Goal: Task Accomplishment & Management: Manage account settings

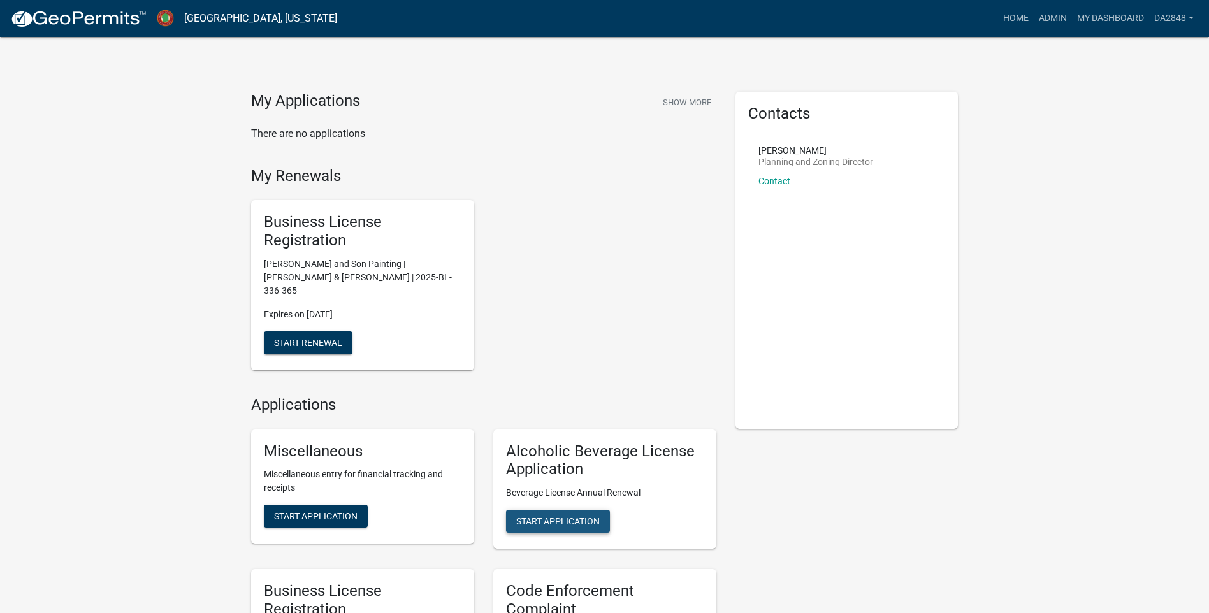
click at [576, 516] on span "Start Application" at bounding box center [558, 521] width 84 height 10
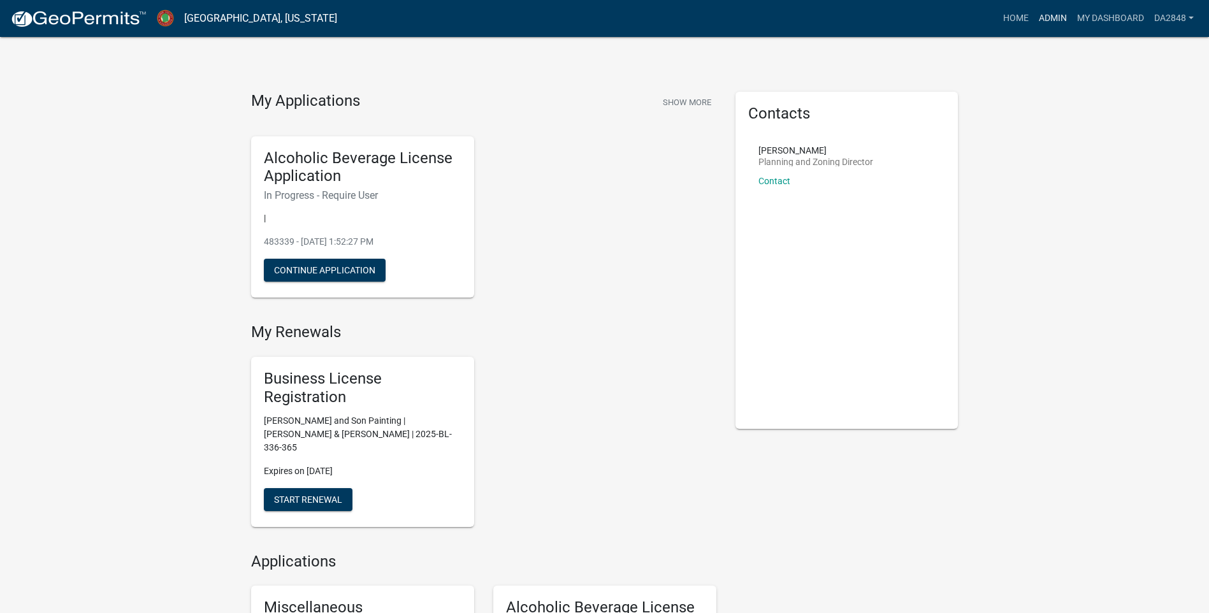
click at [1061, 20] on link "Admin" at bounding box center [1053, 18] width 38 height 24
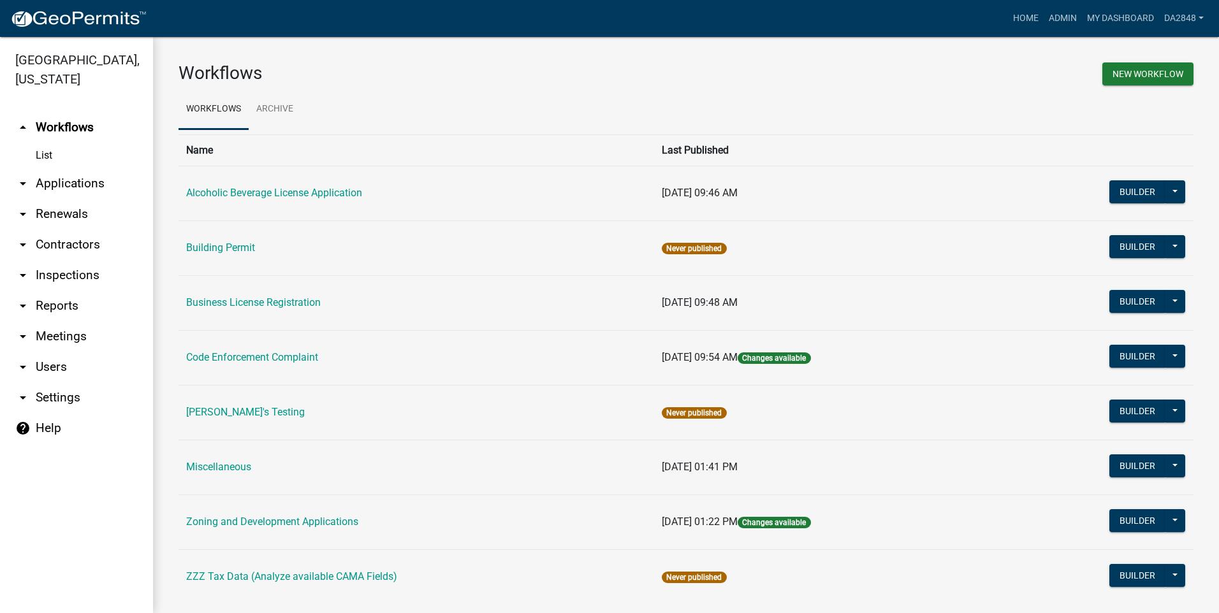
click at [52, 180] on link "arrow_drop_down Applications" at bounding box center [76, 183] width 153 height 31
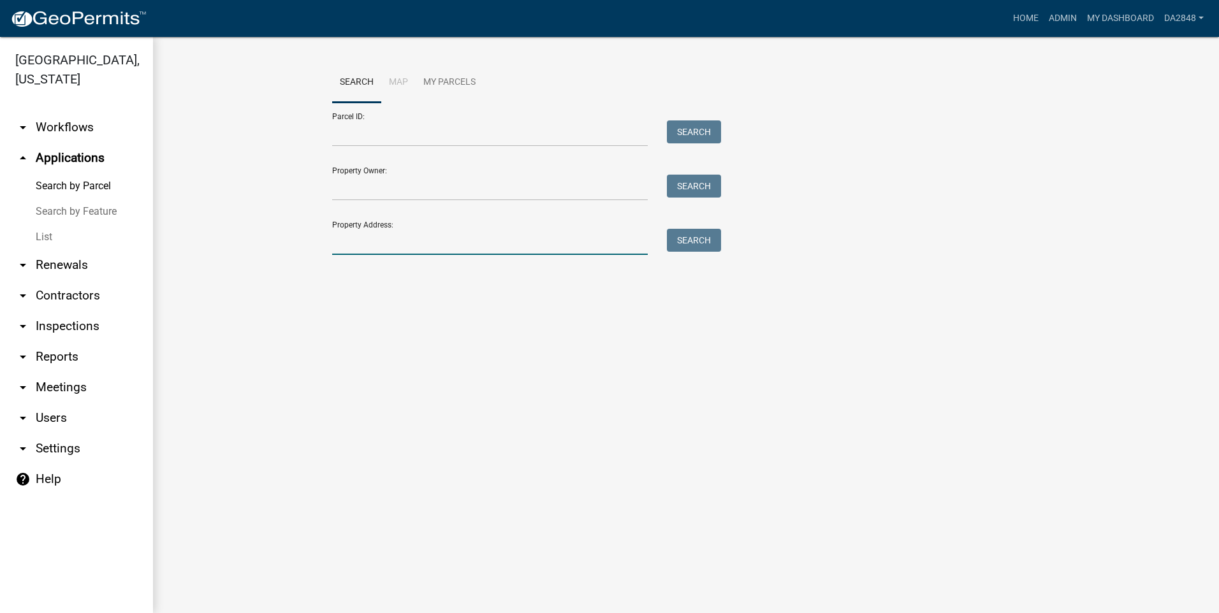
click at [354, 244] on input "Property Address:" at bounding box center [490, 242] width 316 height 26
type input "222 clubhouse"
click at [695, 244] on button "Search" at bounding box center [694, 240] width 54 height 23
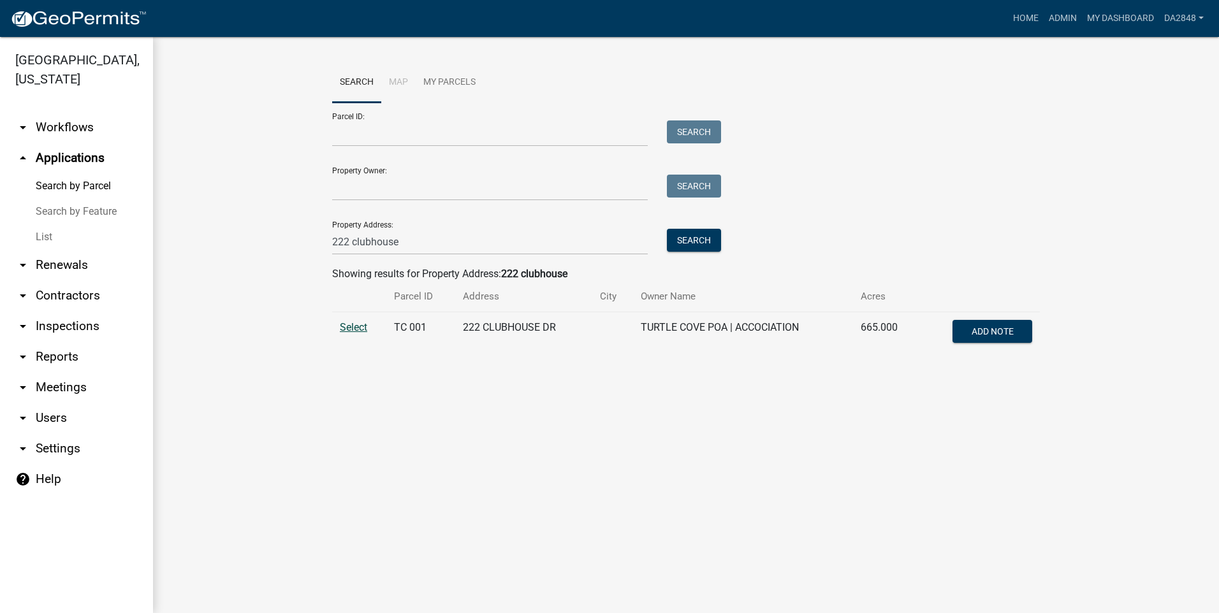
click at [348, 328] on span "Select" at bounding box center [353, 327] width 27 height 12
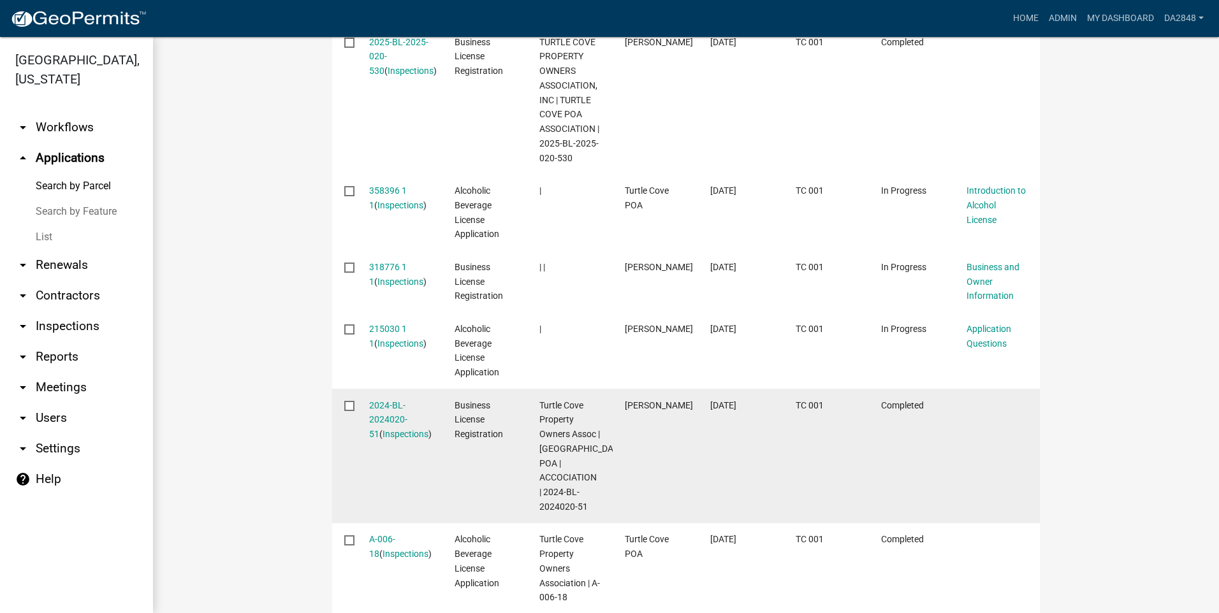
scroll to position [510, 0]
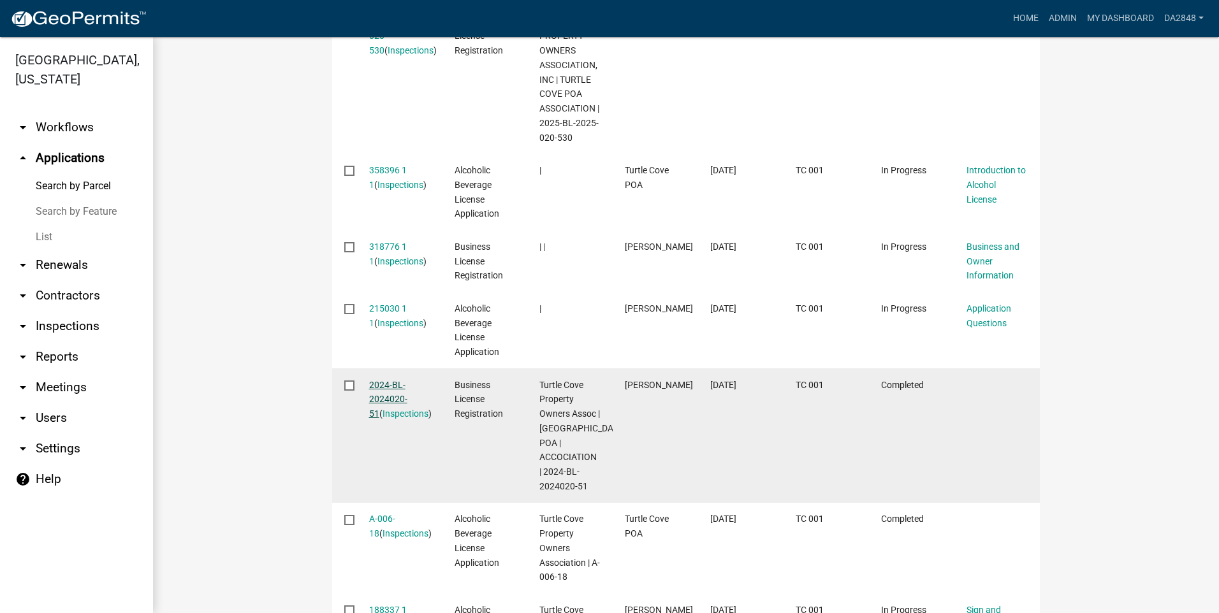
click at [380, 385] on link "2024-BL-2024020-51" at bounding box center [388, 400] width 38 height 40
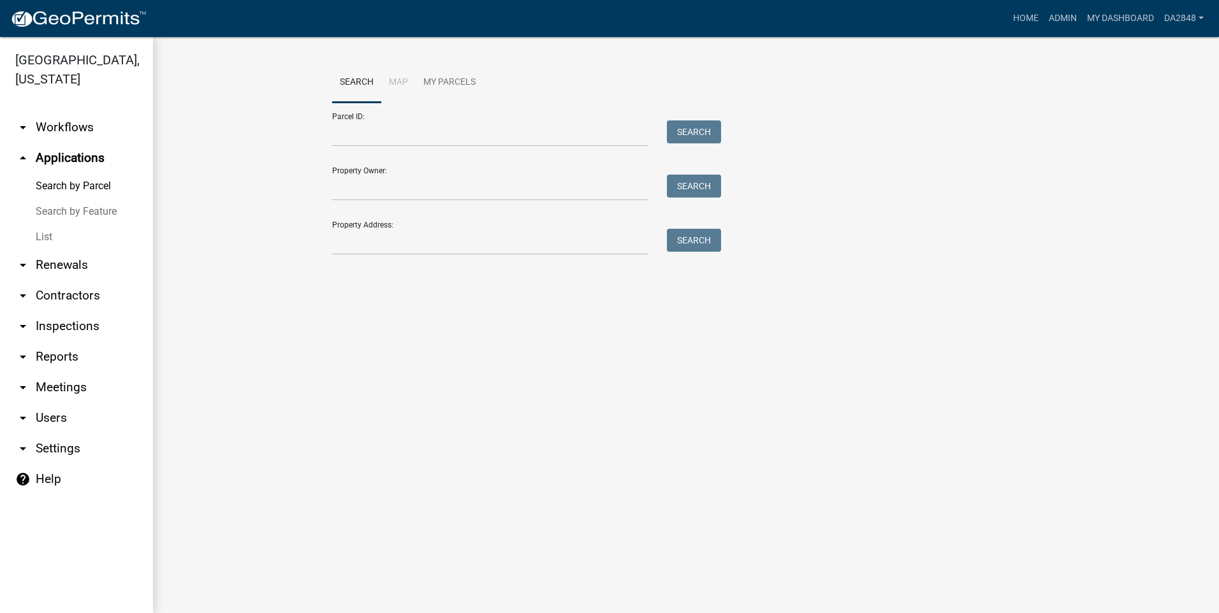
click at [344, 217] on div "Property Address: Search" at bounding box center [523, 233] width 383 height 44
click at [359, 235] on input "Property Address:" at bounding box center [490, 242] width 316 height 26
type input "222 clubhouse"
click at [694, 243] on button "Search" at bounding box center [694, 240] width 54 height 23
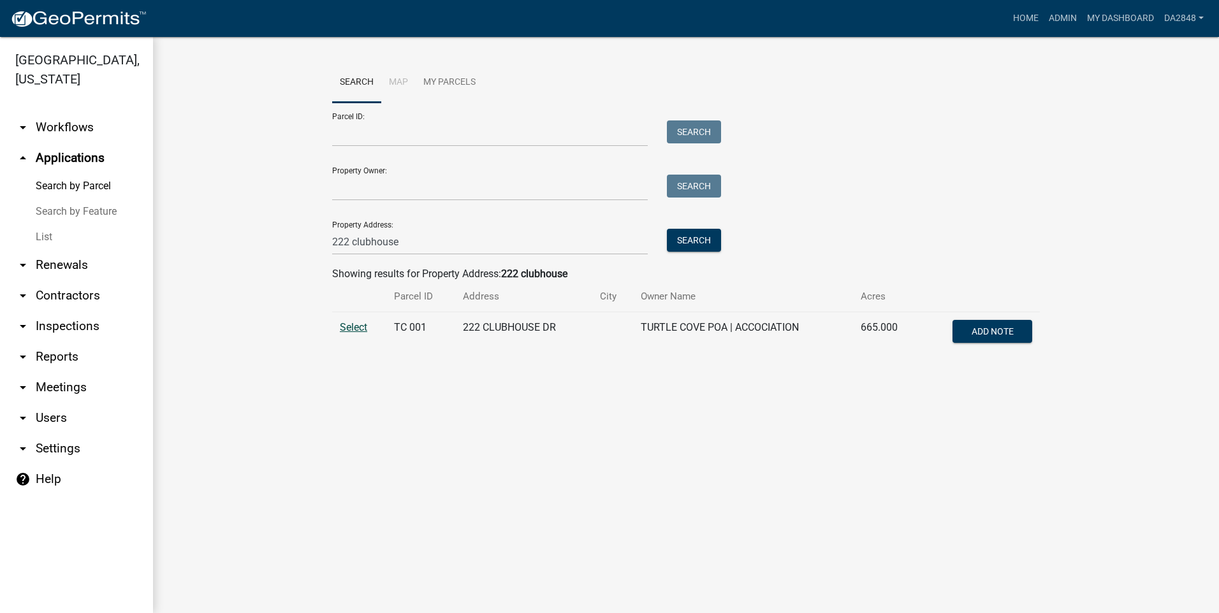
click at [356, 330] on span "Select" at bounding box center [353, 327] width 27 height 12
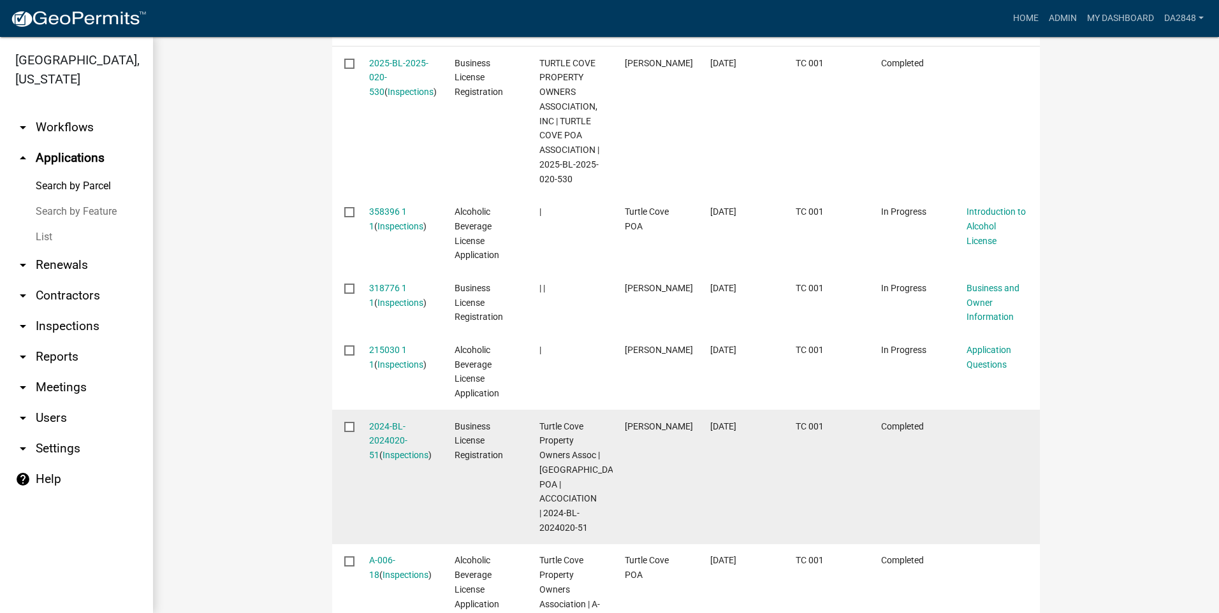
scroll to position [446, 0]
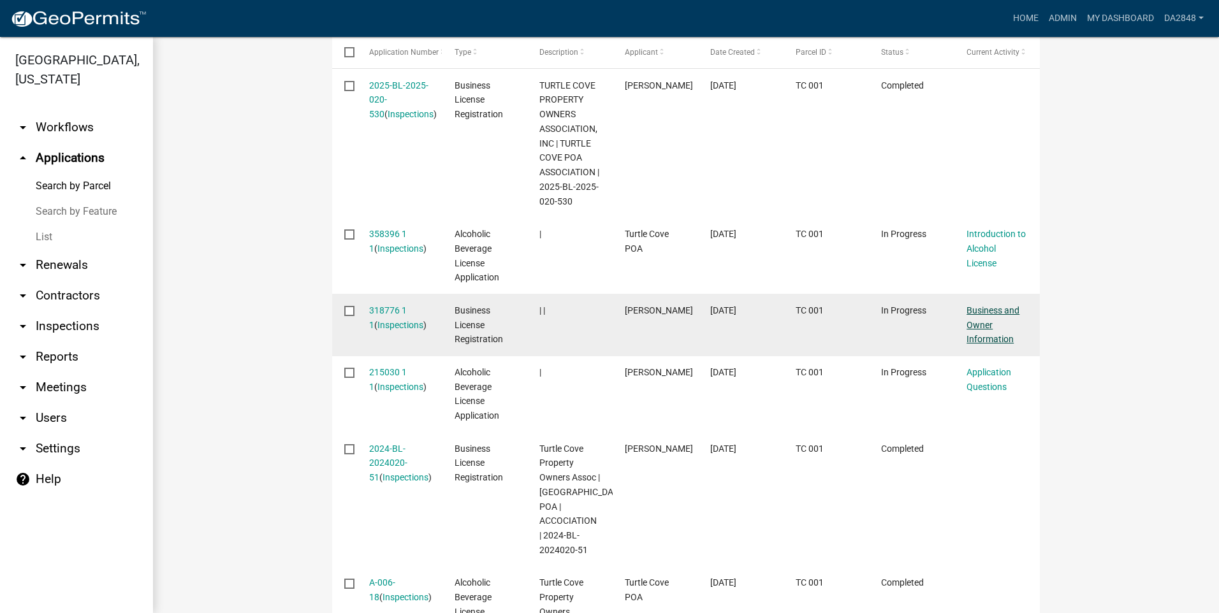
click at [979, 320] on link "Business and Owner Information" at bounding box center [993, 325] width 53 height 40
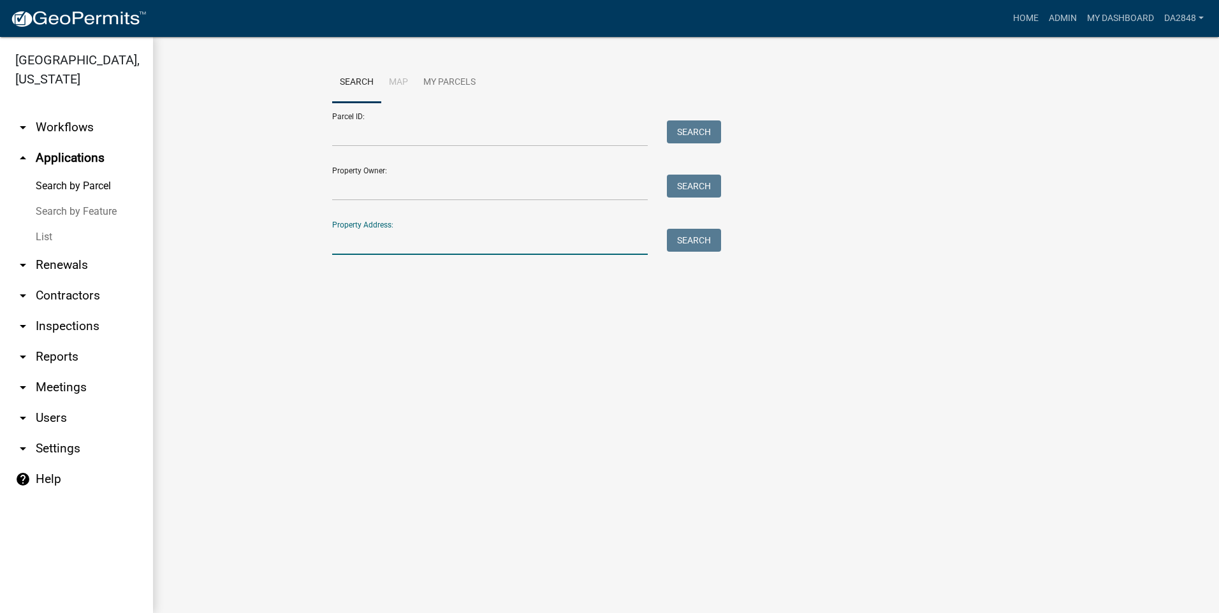
click at [383, 239] on input "Property Address:" at bounding box center [490, 242] width 316 height 26
type input "222 clubhouse"
click at [687, 237] on button "Search" at bounding box center [694, 240] width 54 height 23
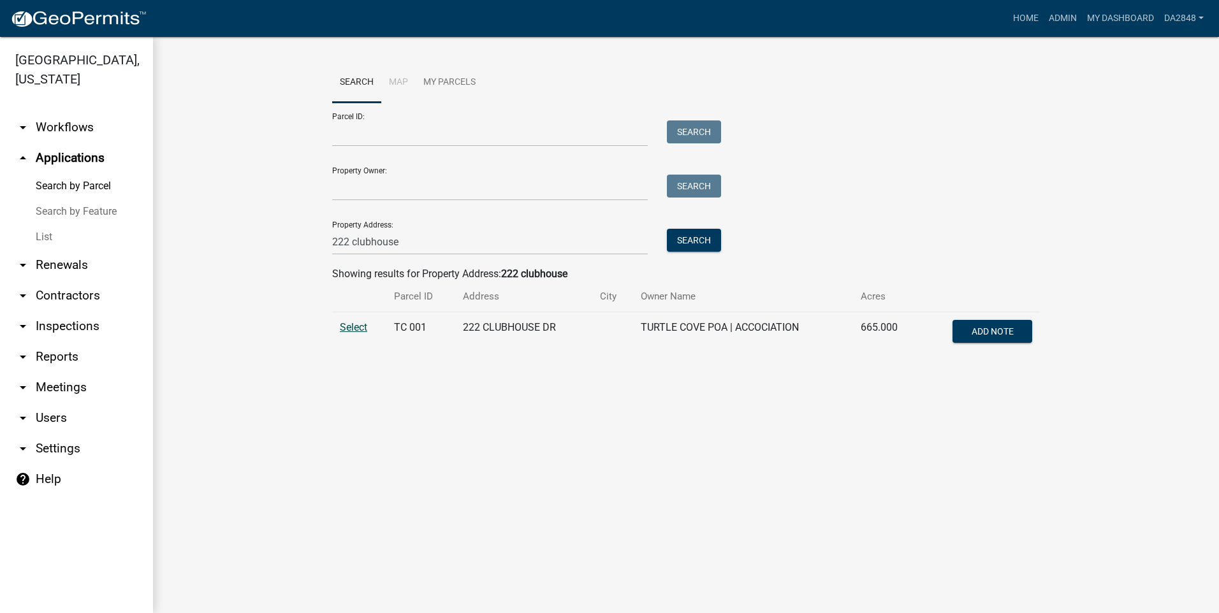
click at [354, 324] on span "Select" at bounding box center [353, 327] width 27 height 12
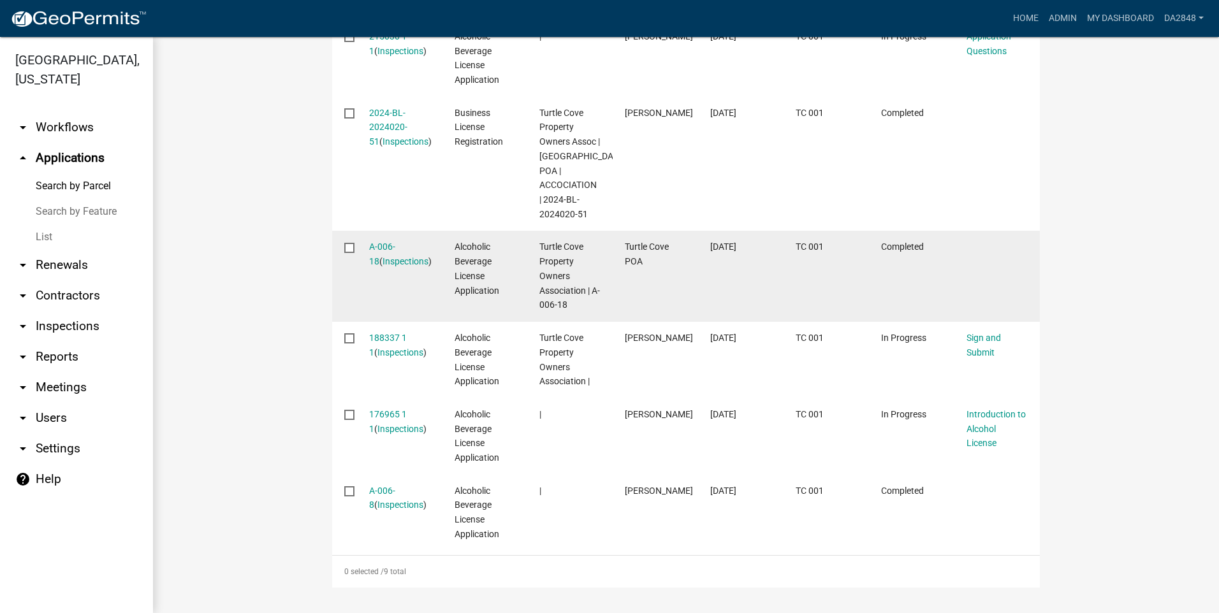
scroll to position [527, 0]
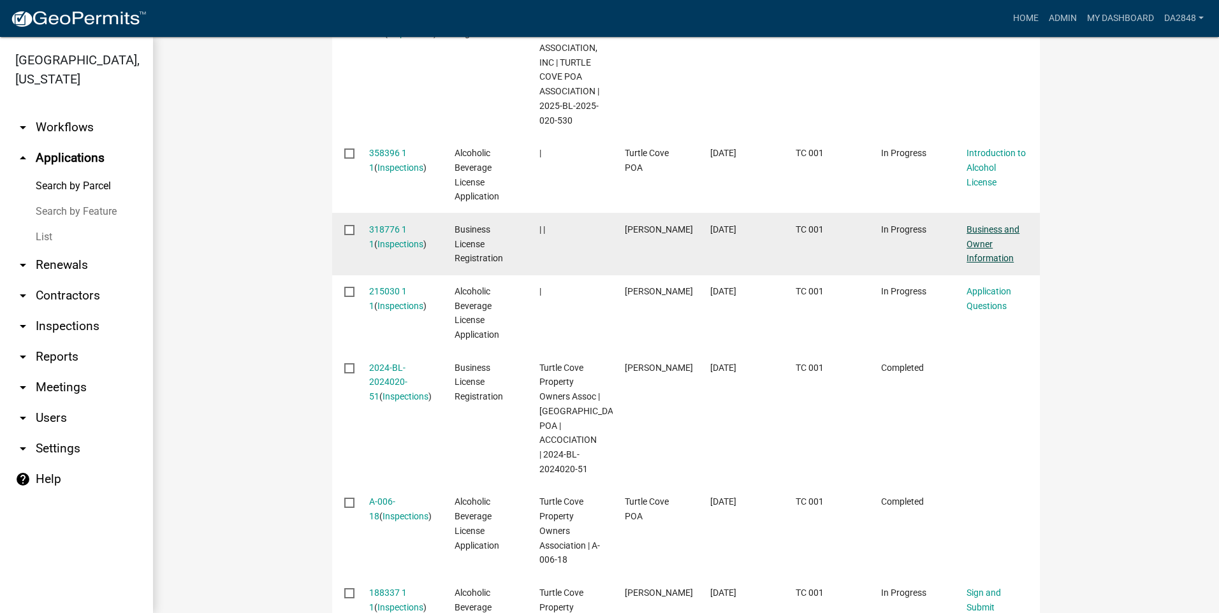
click at [982, 232] on link "Business and Owner Information" at bounding box center [993, 244] width 53 height 40
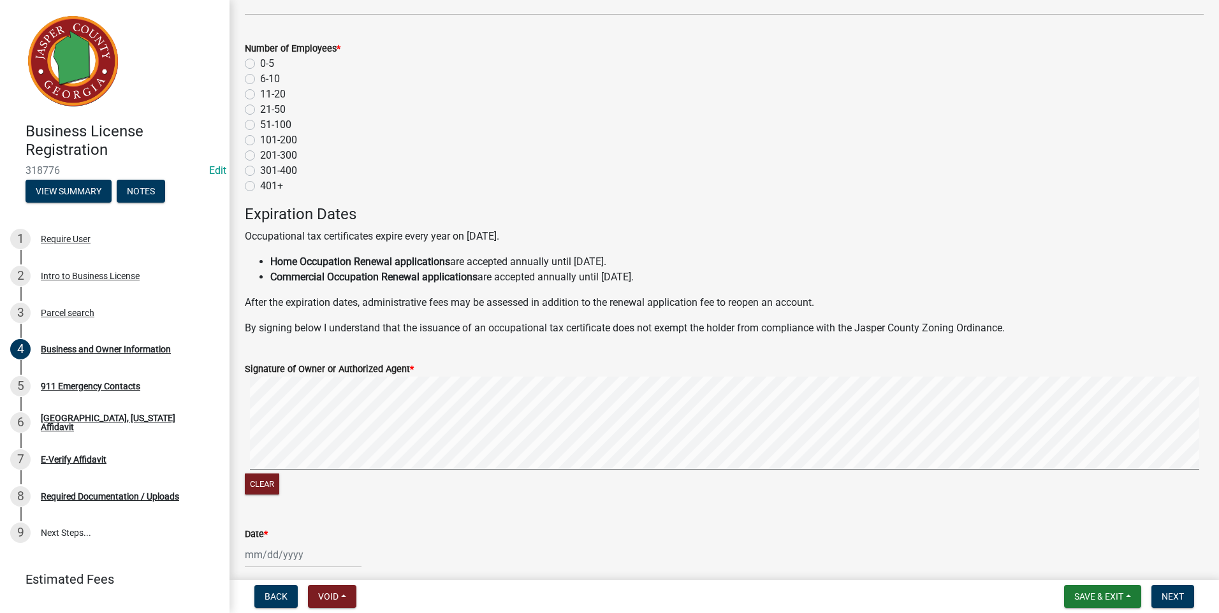
scroll to position [1142, 0]
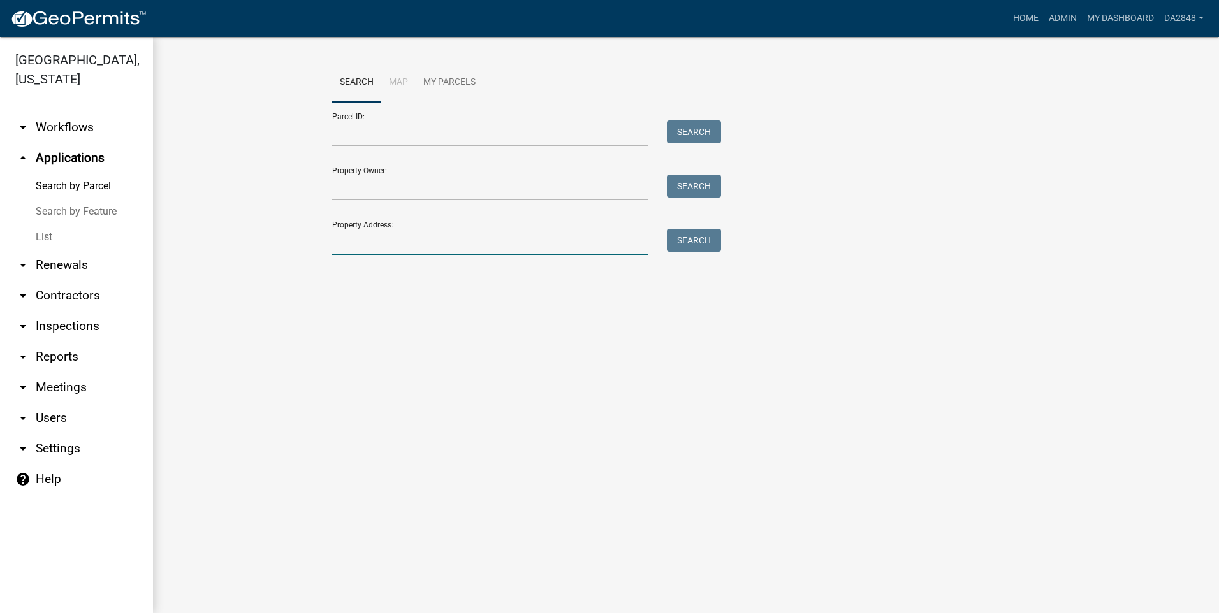
click at [397, 245] on input "Property Address:" at bounding box center [490, 242] width 316 height 26
type input "222 clubhouse"
click at [701, 240] on button "Search" at bounding box center [694, 240] width 54 height 23
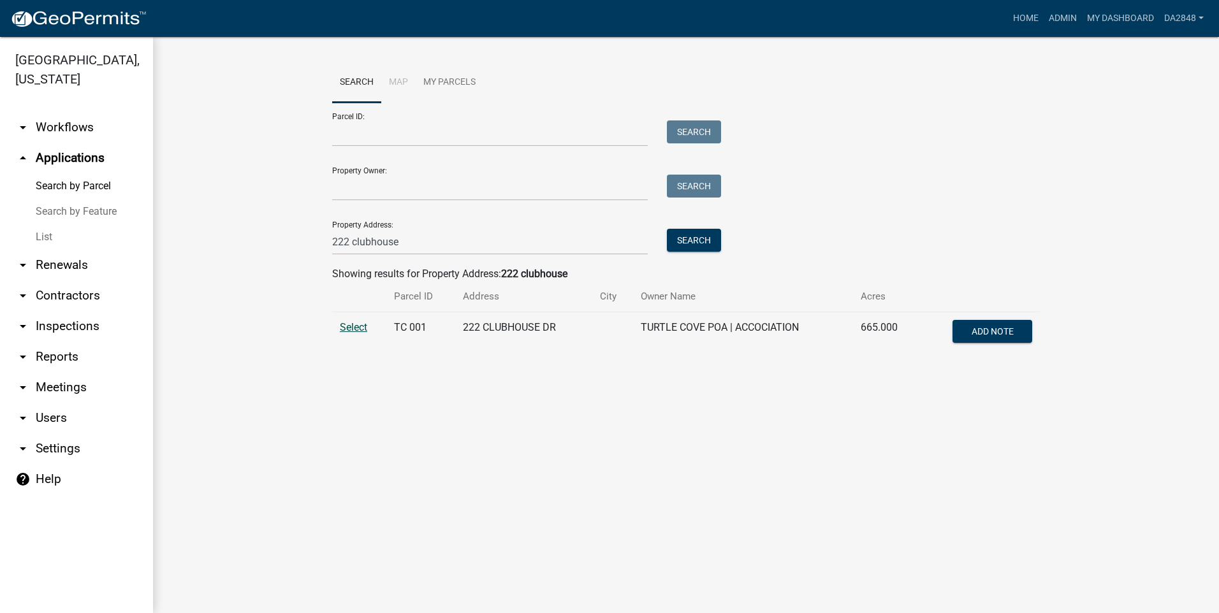
click at [349, 325] on span "Select" at bounding box center [353, 327] width 27 height 12
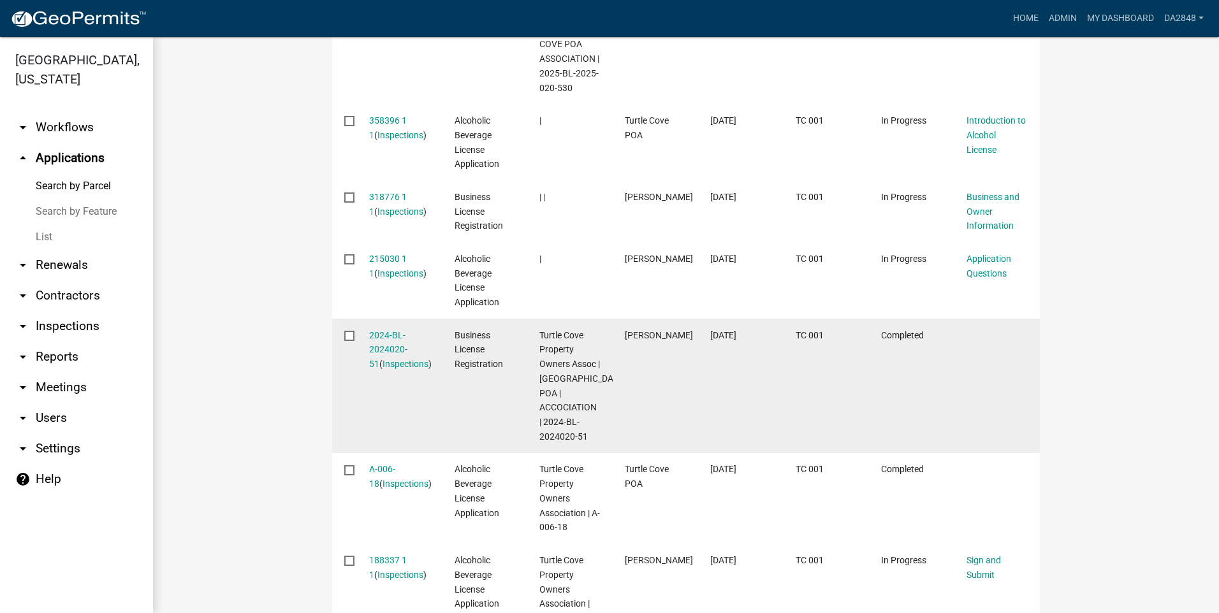
scroll to position [527, 0]
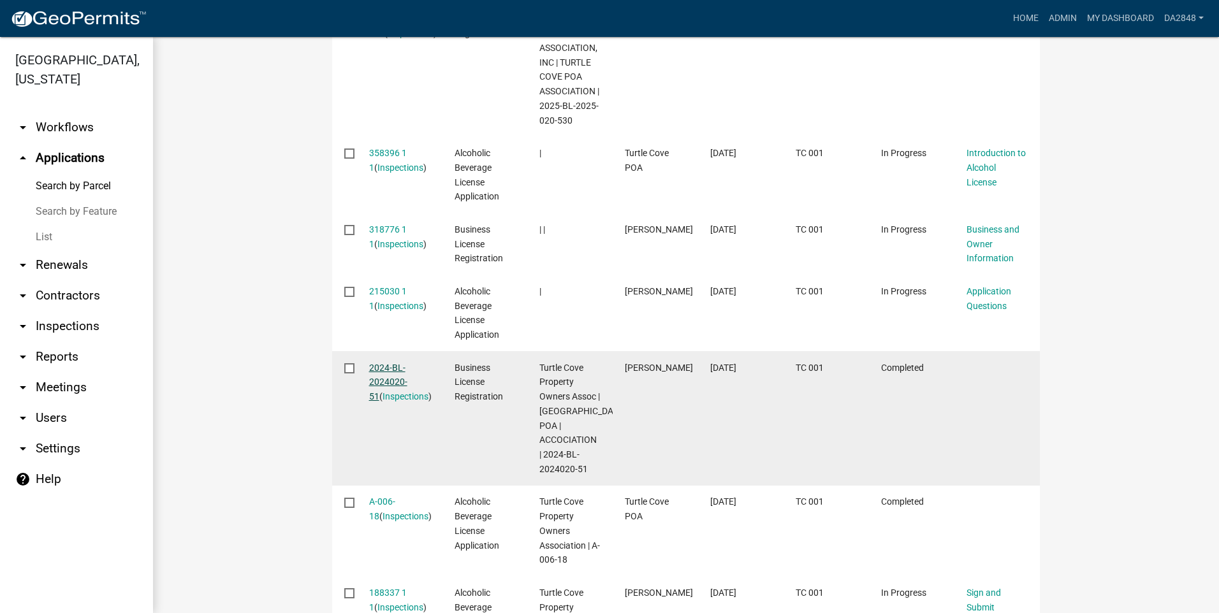
click at [390, 377] on link "2024-BL-2024020-51" at bounding box center [388, 383] width 38 height 40
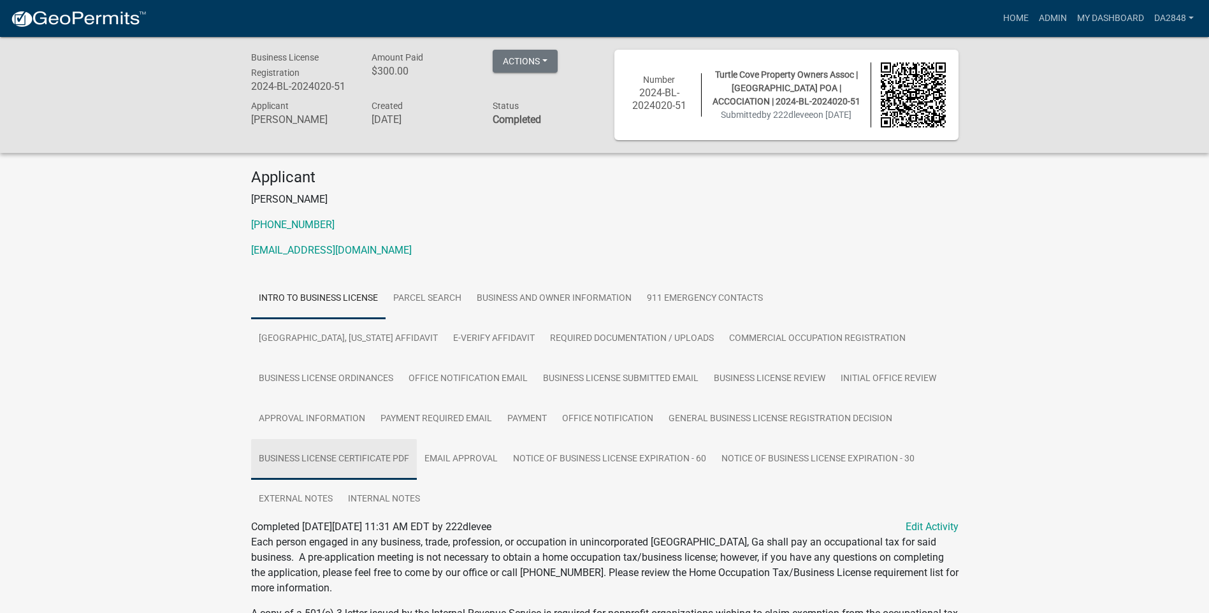
click at [417, 439] on link "Business License Certificate PDF" at bounding box center [334, 459] width 166 height 41
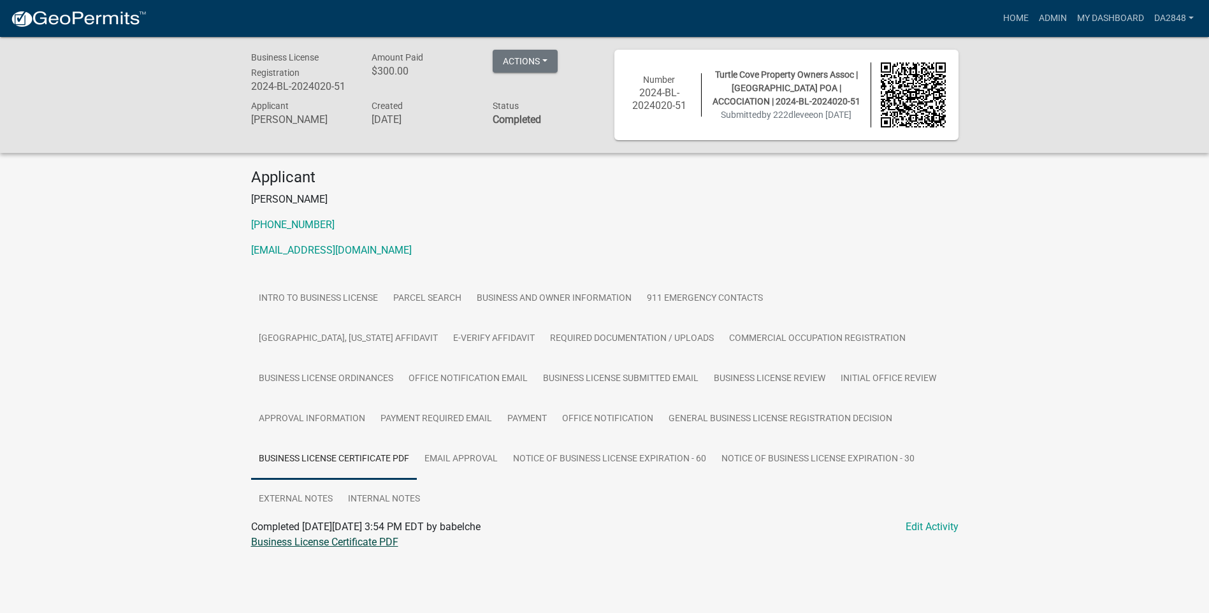
click at [333, 536] on link "Business License Certificate PDF" at bounding box center [324, 542] width 147 height 12
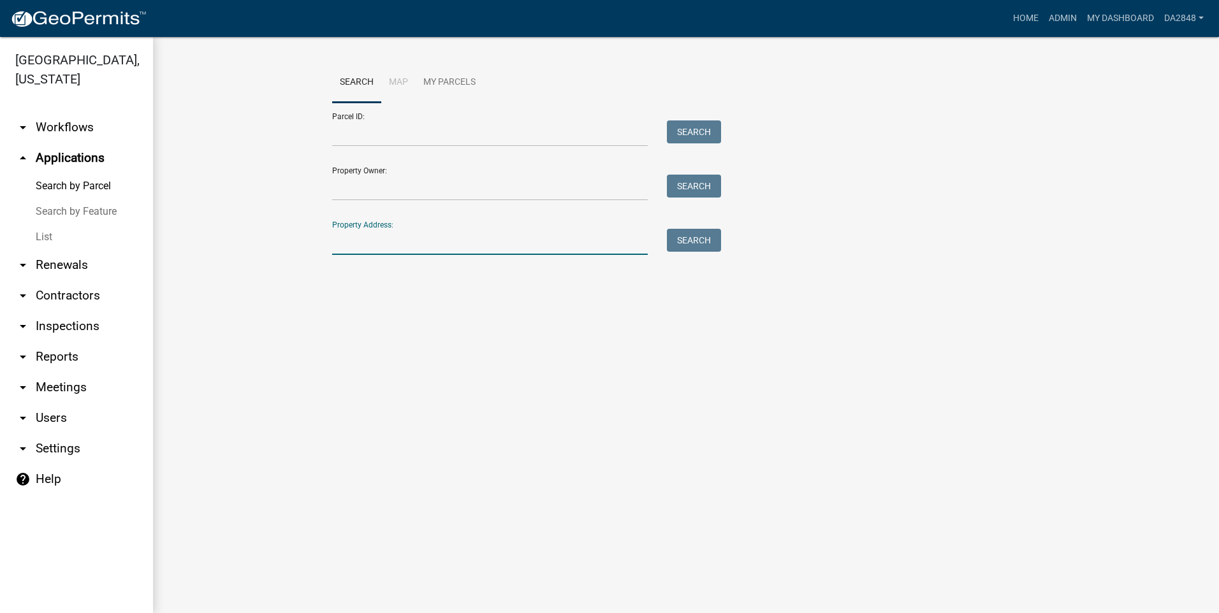
click at [367, 246] on input "Property Address:" at bounding box center [490, 242] width 316 height 26
type input "222 clubhouse"
click at [687, 233] on button "Search" at bounding box center [694, 240] width 54 height 23
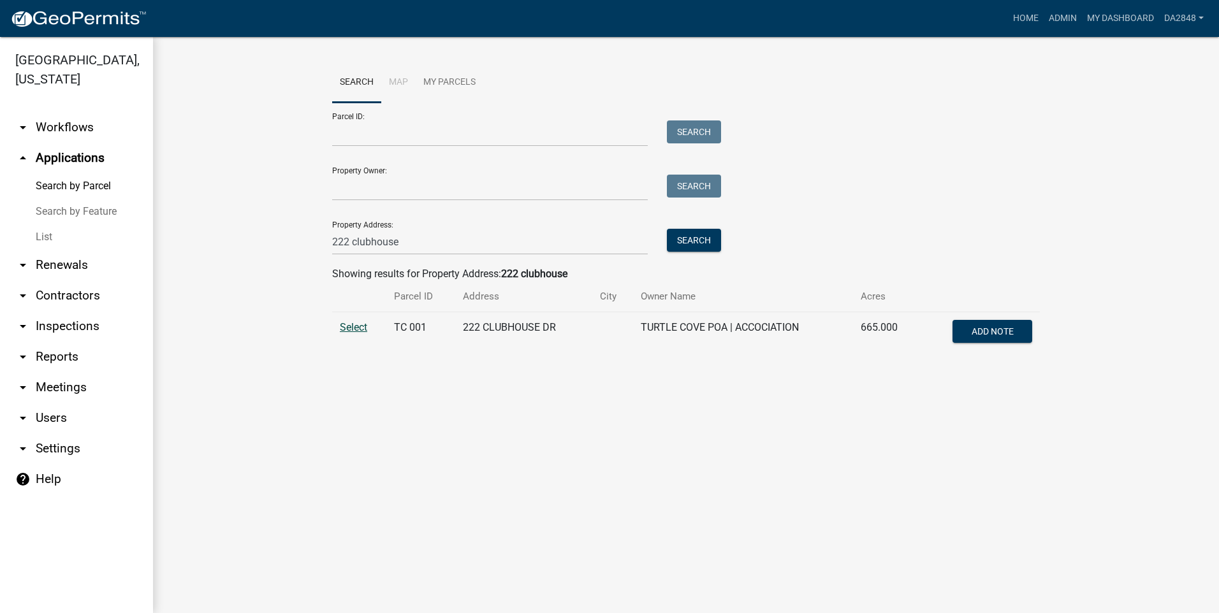
click at [351, 331] on span "Select" at bounding box center [353, 327] width 27 height 12
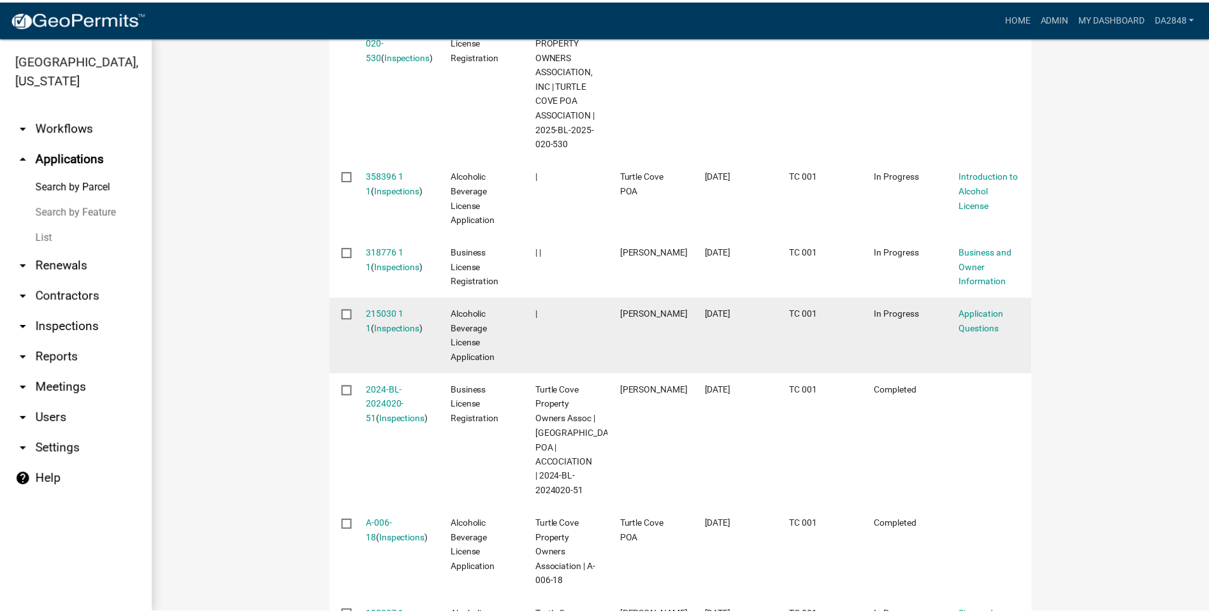
scroll to position [638, 0]
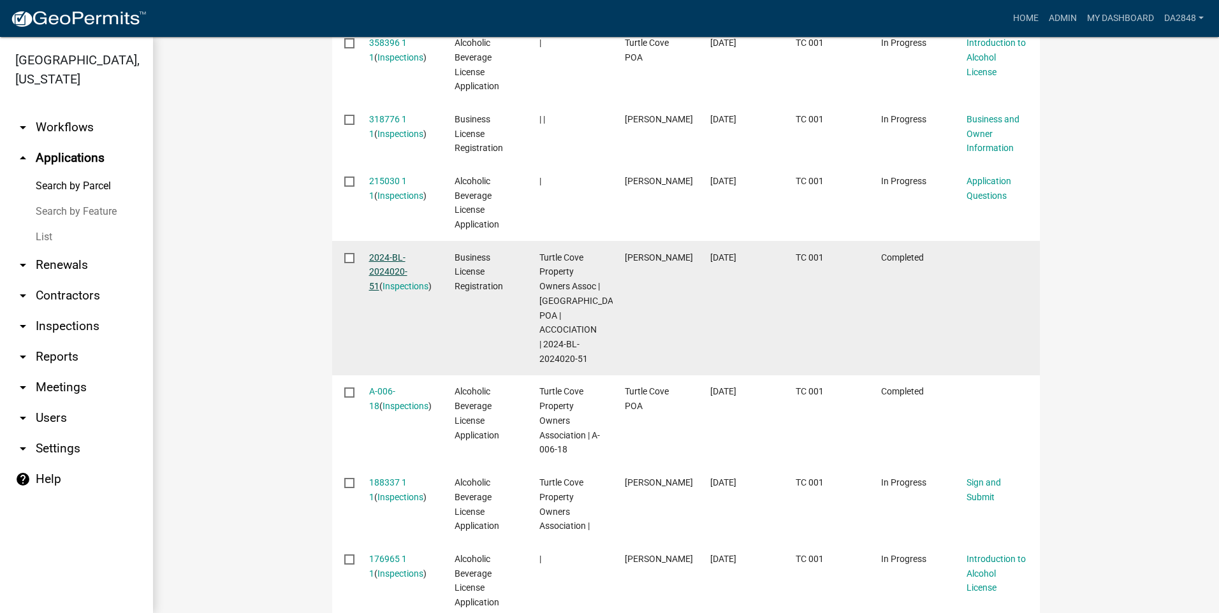
click at [385, 262] on link "2024-BL-2024020-51" at bounding box center [388, 272] width 38 height 40
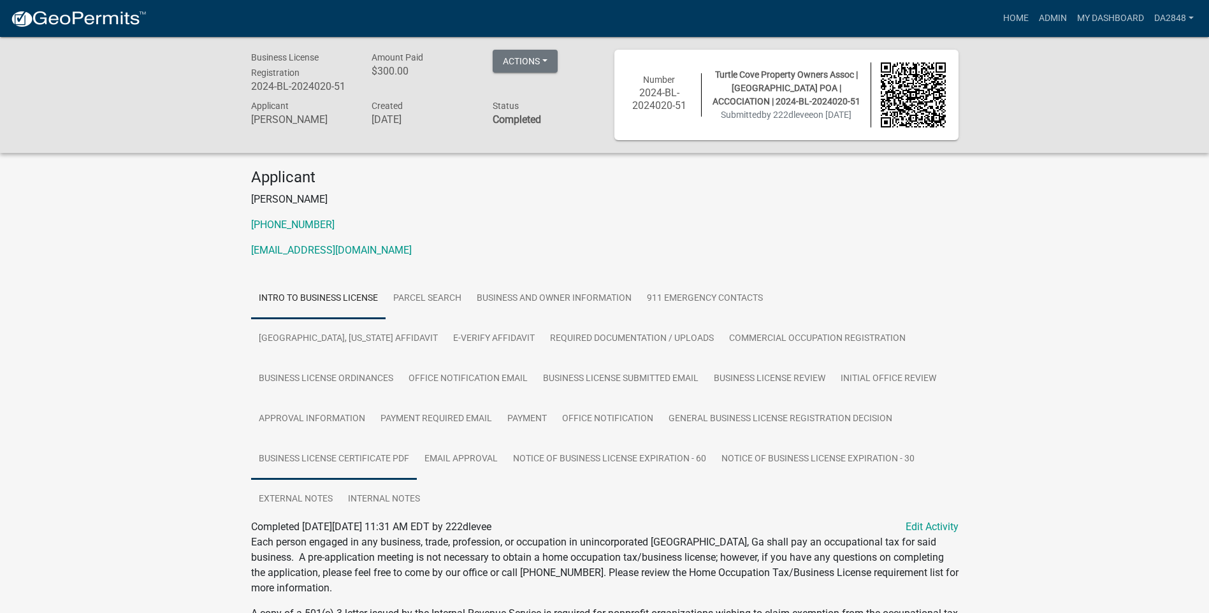
click at [417, 439] on link "Business License Certificate PDF" at bounding box center [334, 459] width 166 height 41
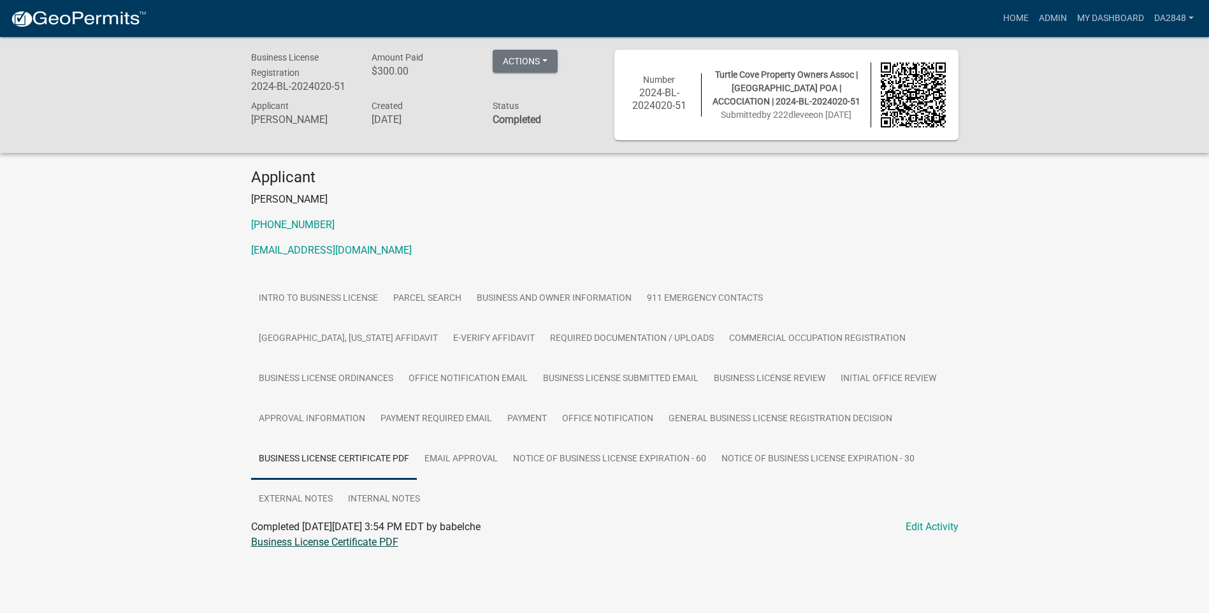
click at [344, 536] on link "Business License Certificate PDF" at bounding box center [324, 542] width 147 height 12
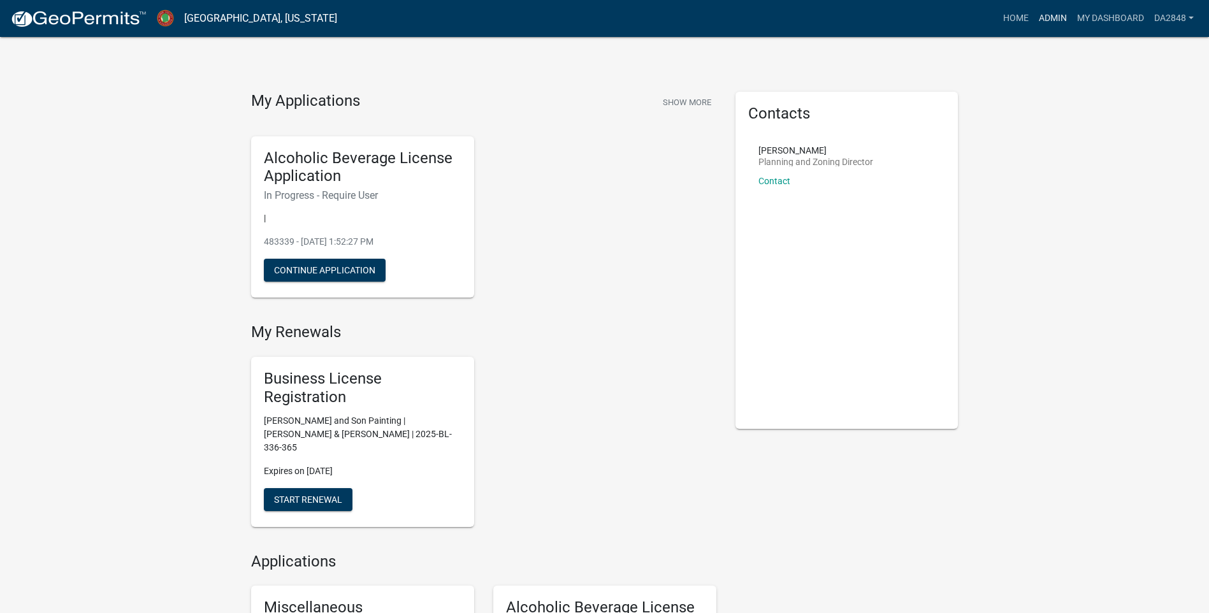
click at [1047, 17] on link "Admin" at bounding box center [1053, 18] width 38 height 24
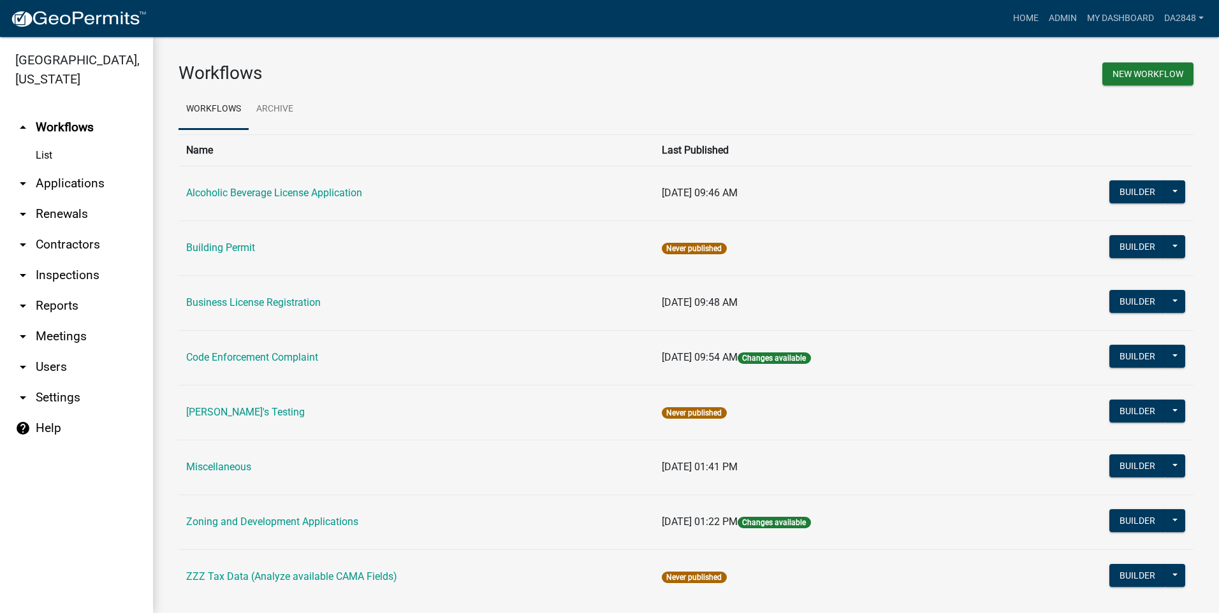
click at [23, 182] on icon "arrow_drop_down" at bounding box center [22, 183] width 15 height 15
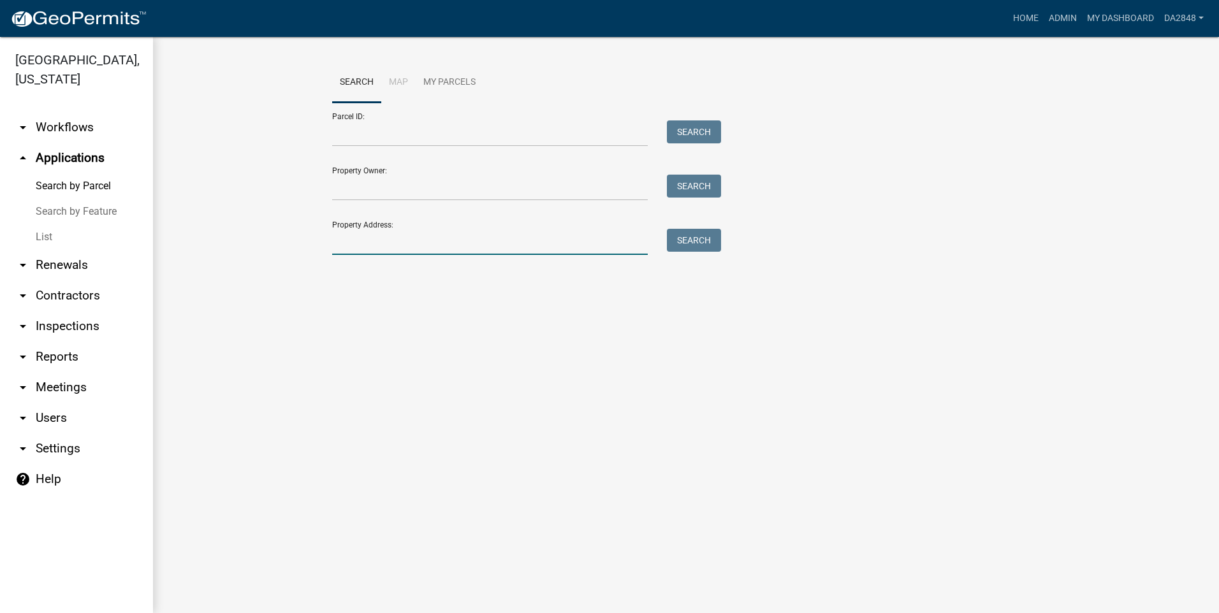
click at [362, 249] on input "Property Address:" at bounding box center [490, 242] width 316 height 26
click at [689, 240] on button "Search" at bounding box center [694, 240] width 54 height 23
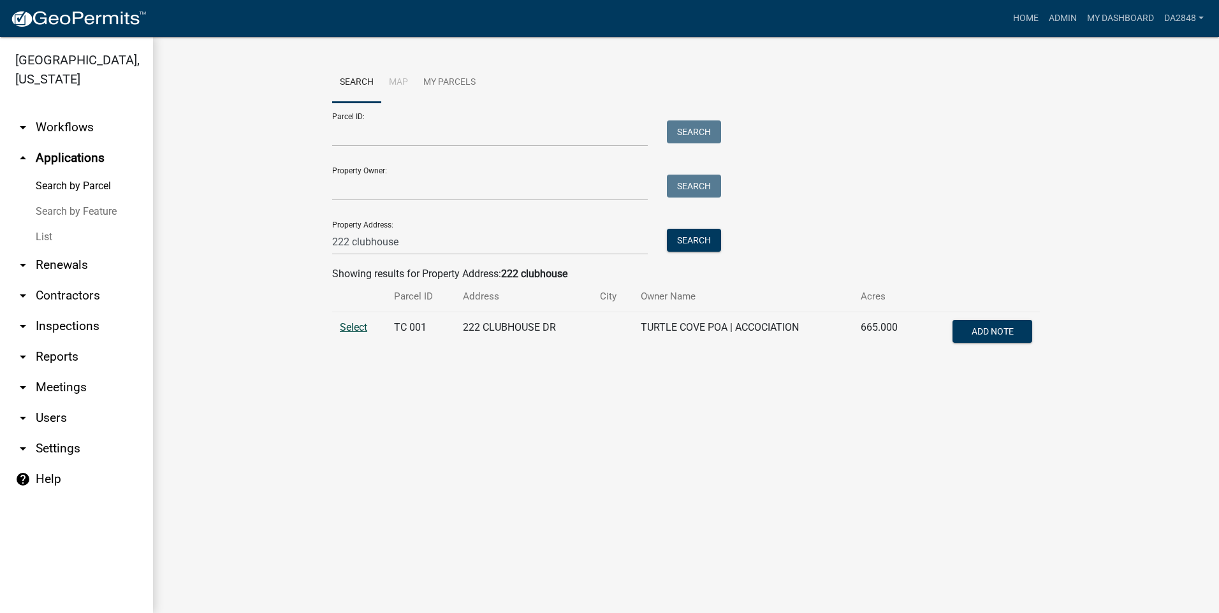
click at [355, 325] on span "Select" at bounding box center [353, 327] width 27 height 12
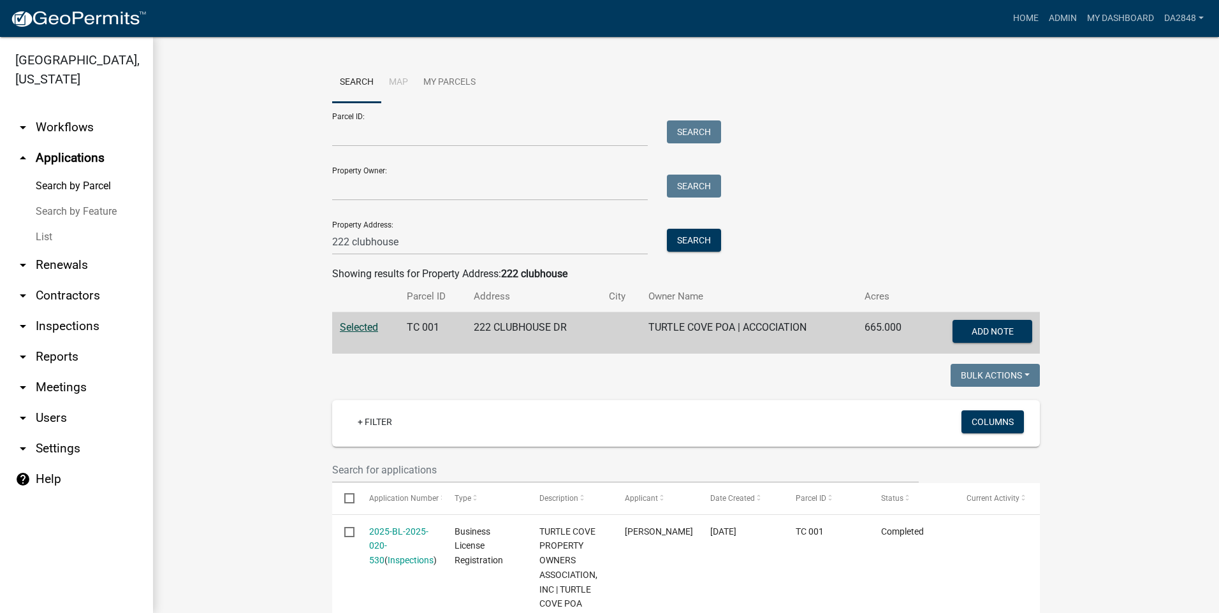
click at [24, 152] on icon "arrow_drop_up" at bounding box center [22, 157] width 15 height 15
drag, startPoint x: 398, startPoint y: 241, endPoint x: 316, endPoint y: 240, distance: 82.2
type input "22044"
click at [690, 245] on button "Search" at bounding box center [694, 240] width 54 height 23
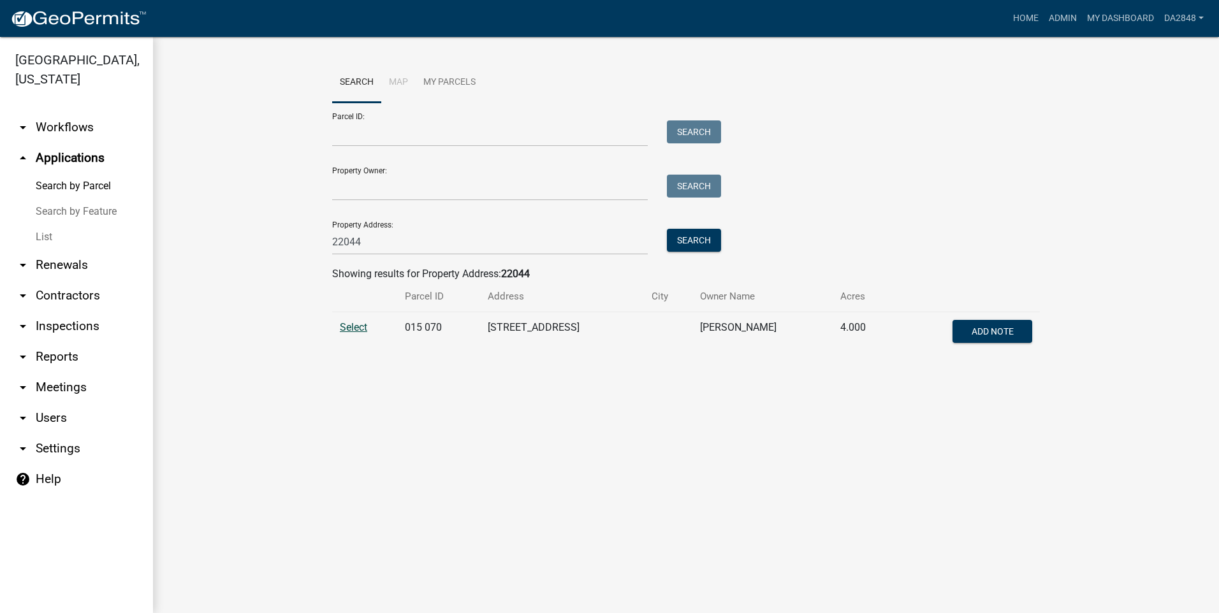
click at [353, 328] on span "Select" at bounding box center [353, 327] width 27 height 12
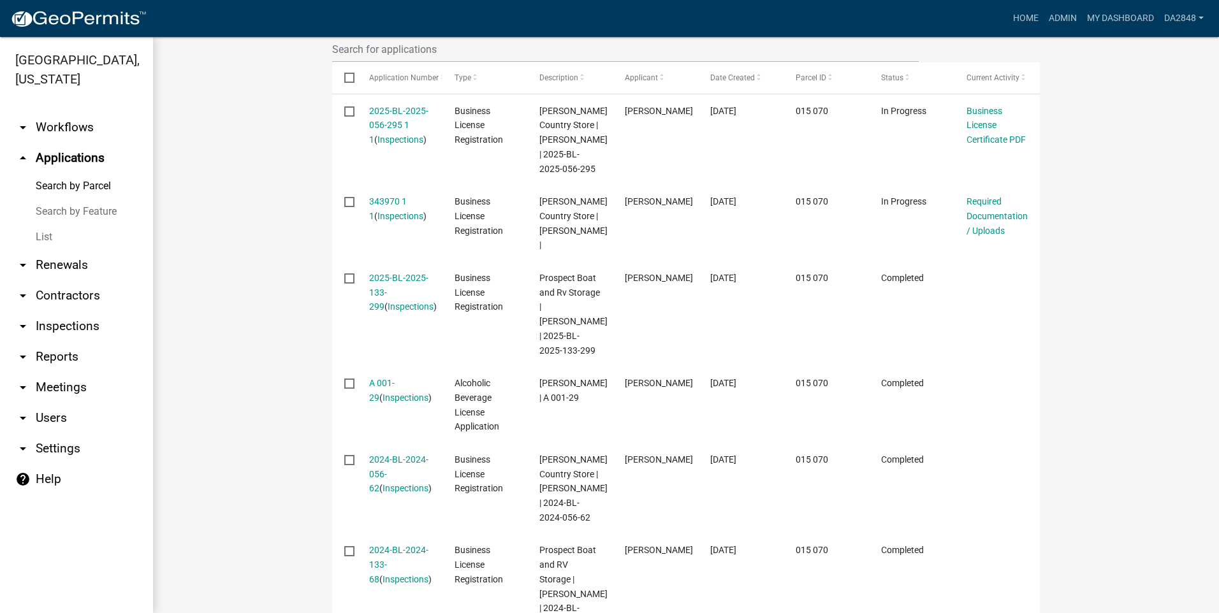
scroll to position [446, 0]
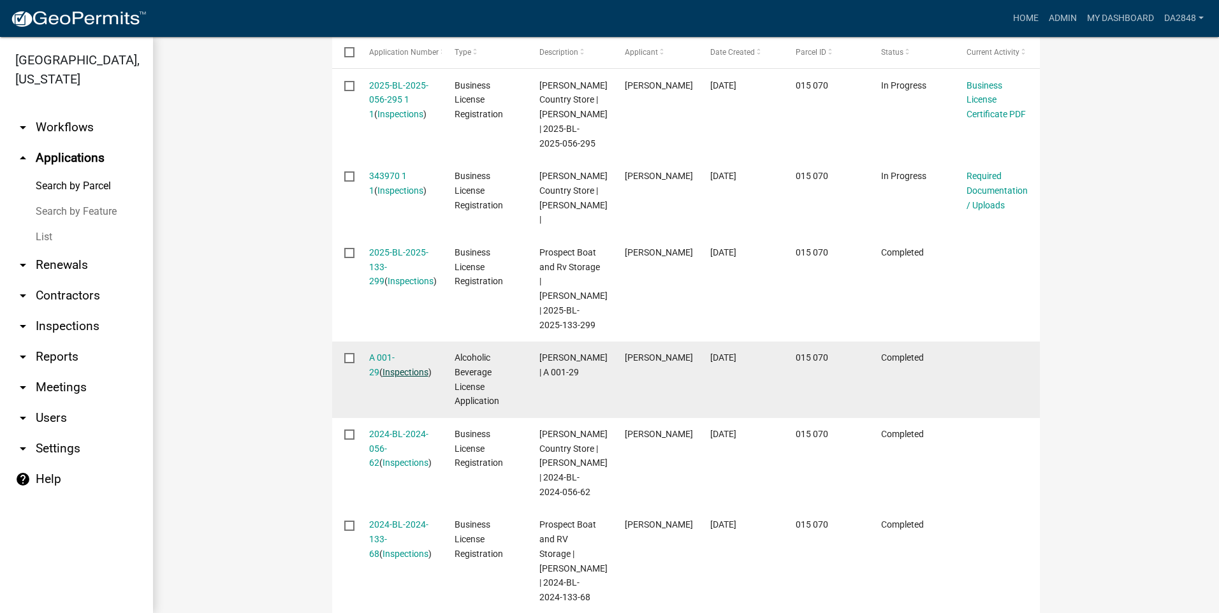
click at [384, 377] on link "Inspections" at bounding box center [406, 372] width 46 height 10
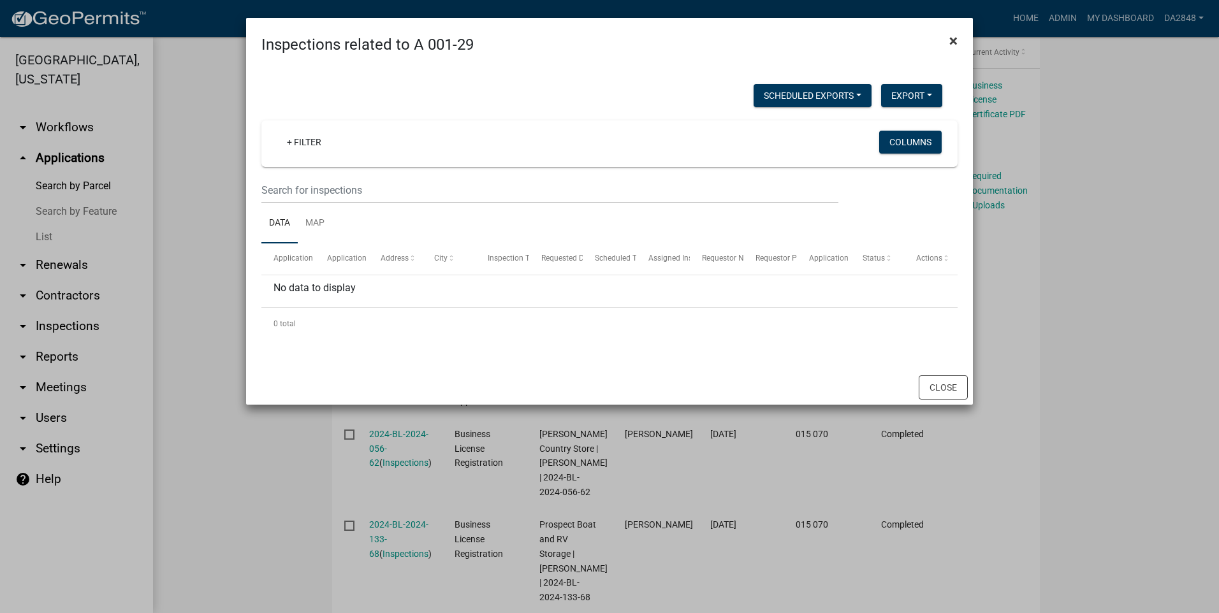
click at [952, 35] on span "×" at bounding box center [953, 41] width 8 height 18
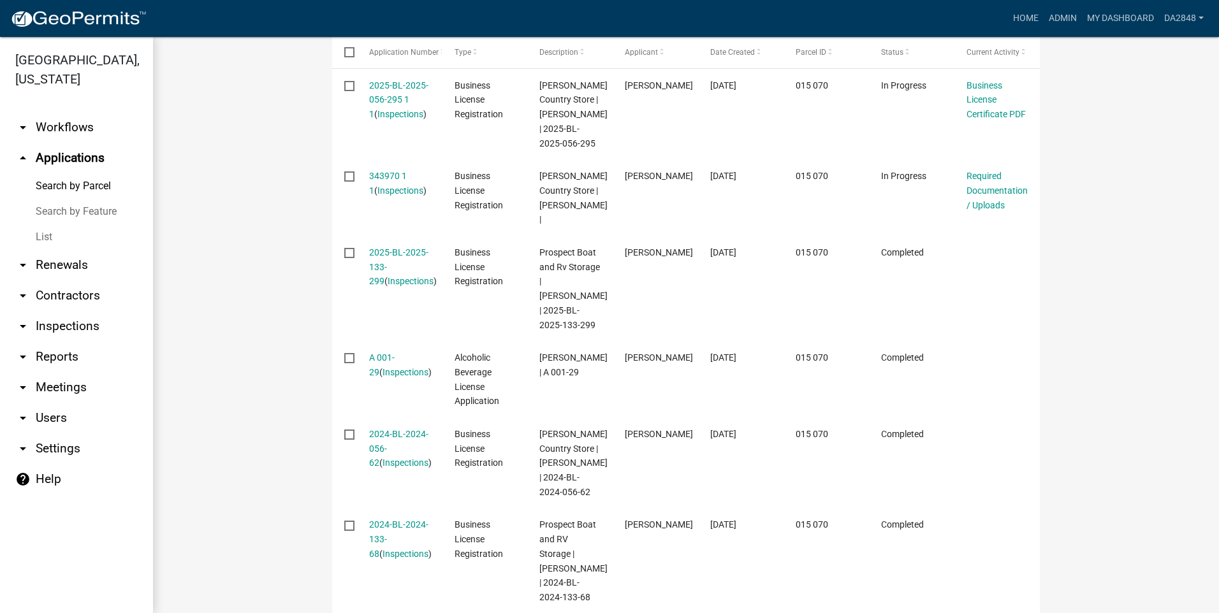
click at [45, 243] on link "List" at bounding box center [76, 237] width 153 height 26
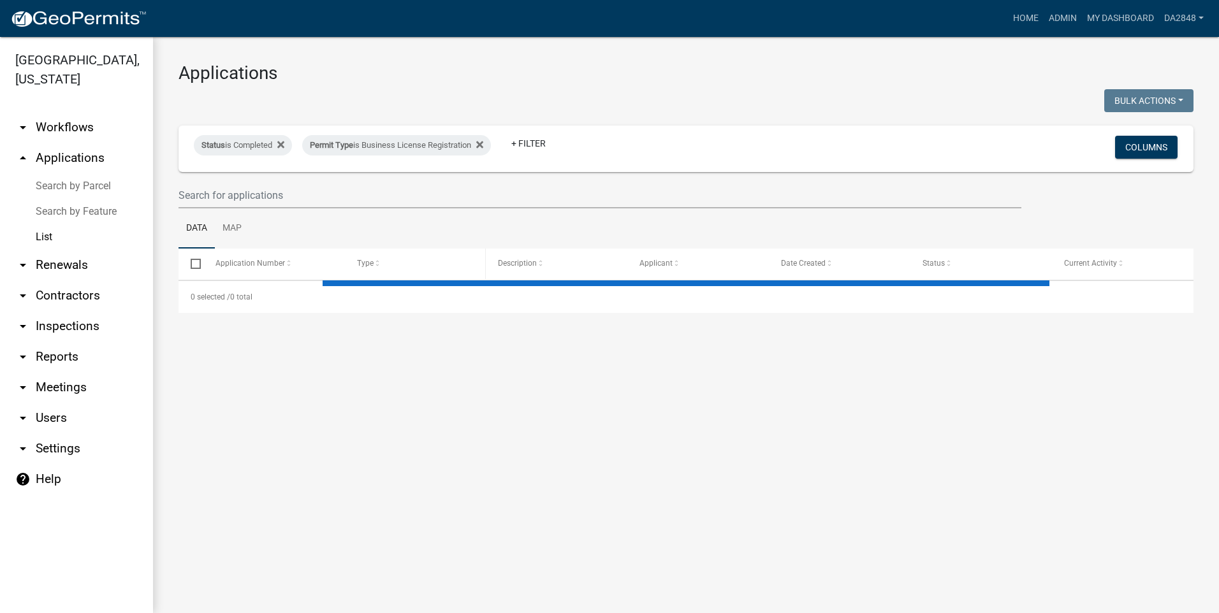
select select "3: 100"
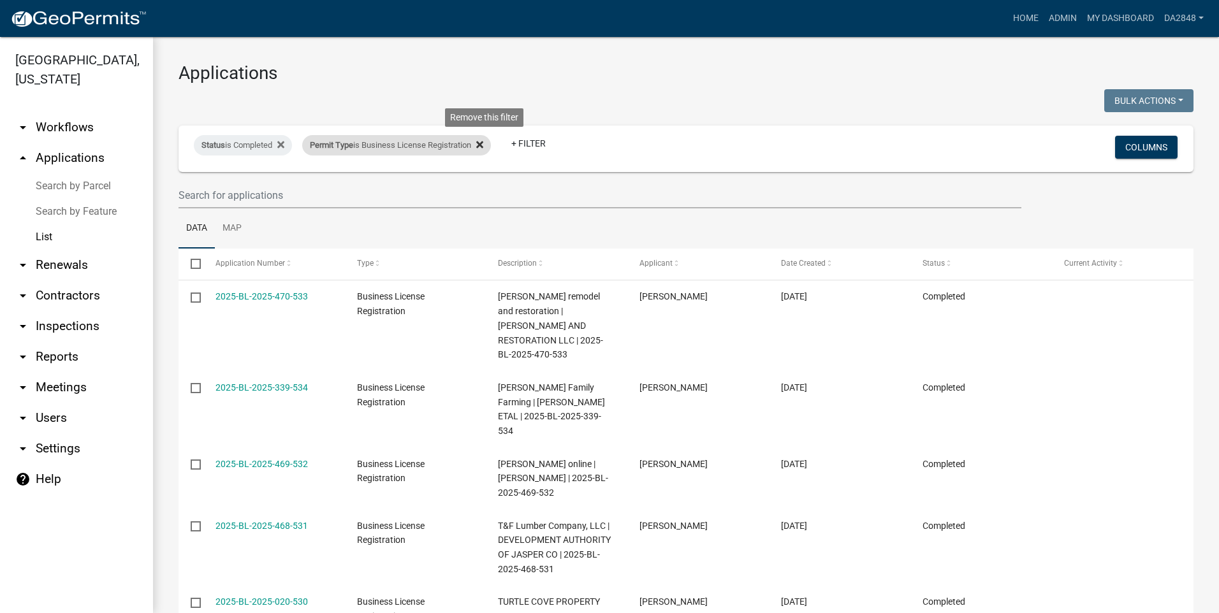
click at [483, 142] on icon at bounding box center [479, 145] width 7 height 10
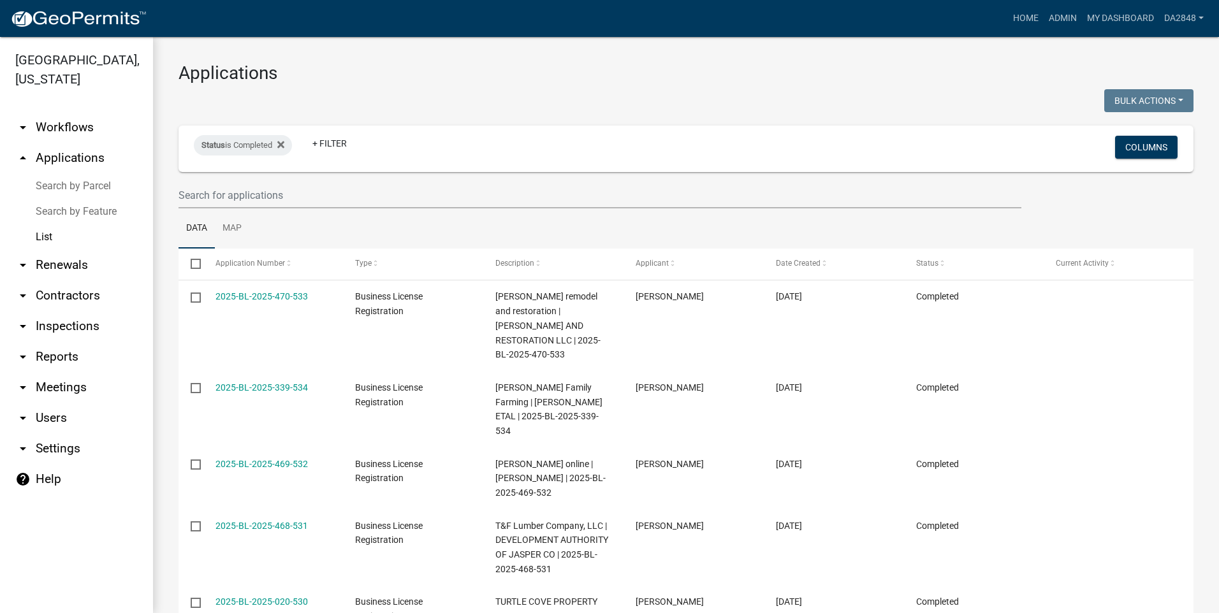
click at [45, 238] on link "List" at bounding box center [76, 237] width 153 height 26
click at [283, 145] on icon at bounding box center [280, 144] width 7 height 7
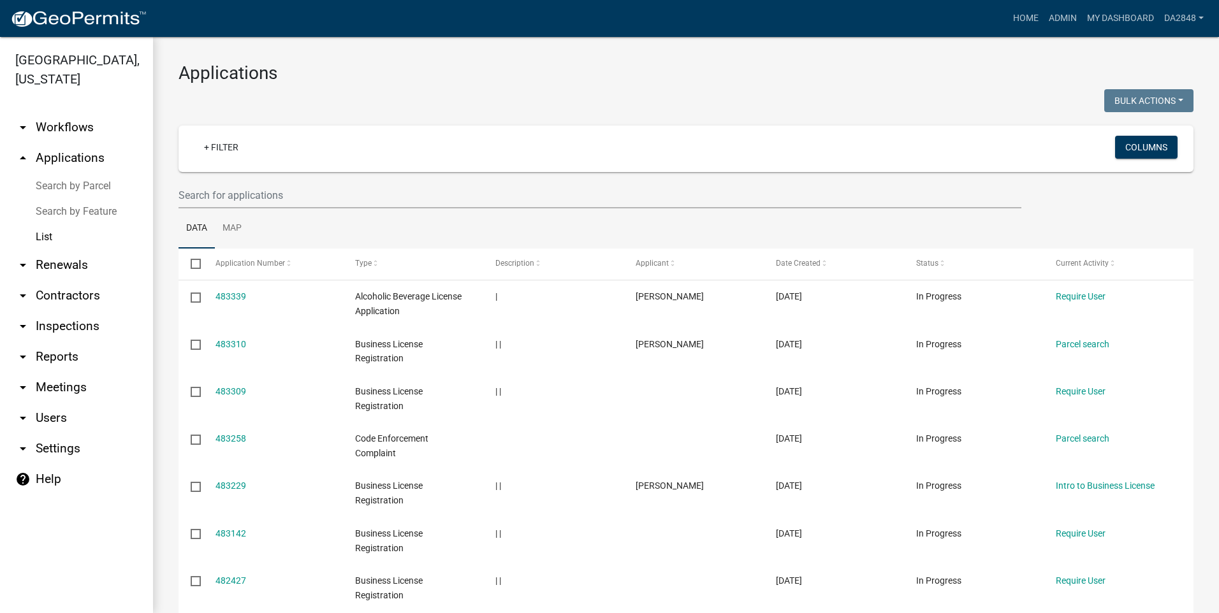
click at [48, 236] on link "List" at bounding box center [76, 237] width 153 height 26
click at [1088, 20] on link "My Dashboard" at bounding box center [1120, 18] width 77 height 24
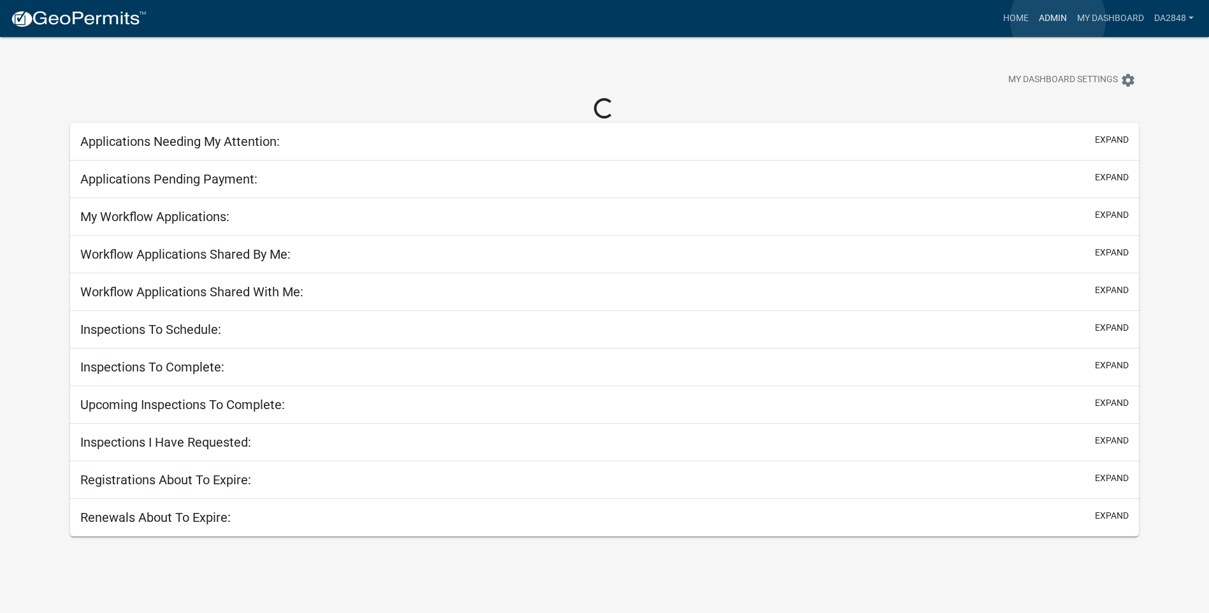
click at [1058, 20] on link "Admin" at bounding box center [1053, 18] width 38 height 24
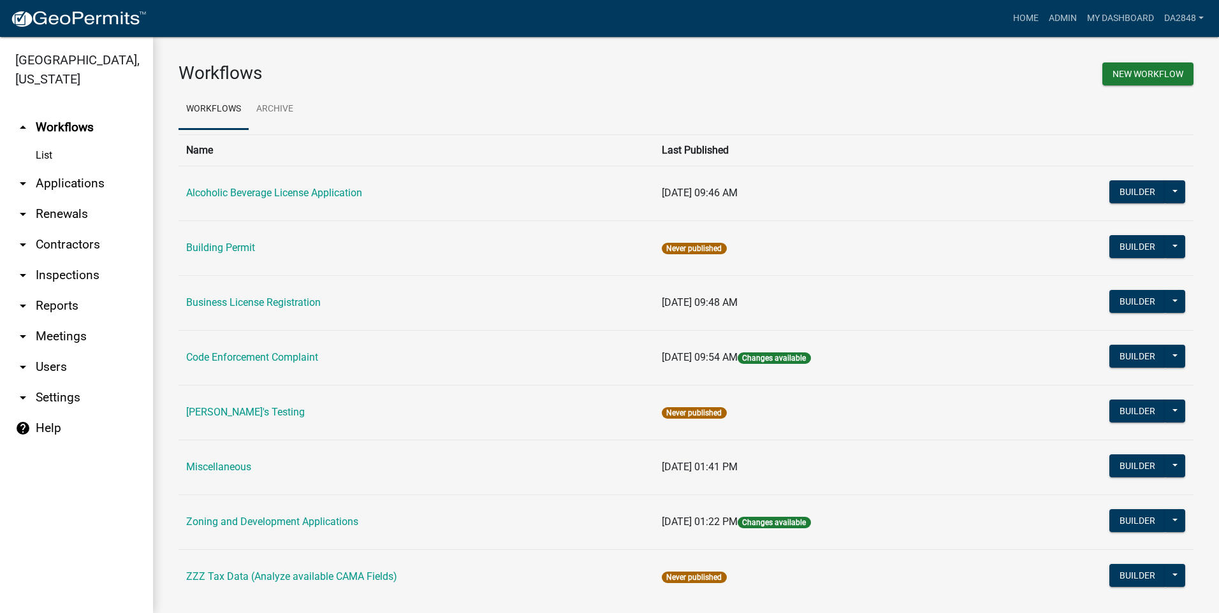
click at [25, 189] on icon "arrow_drop_down" at bounding box center [22, 183] width 15 height 15
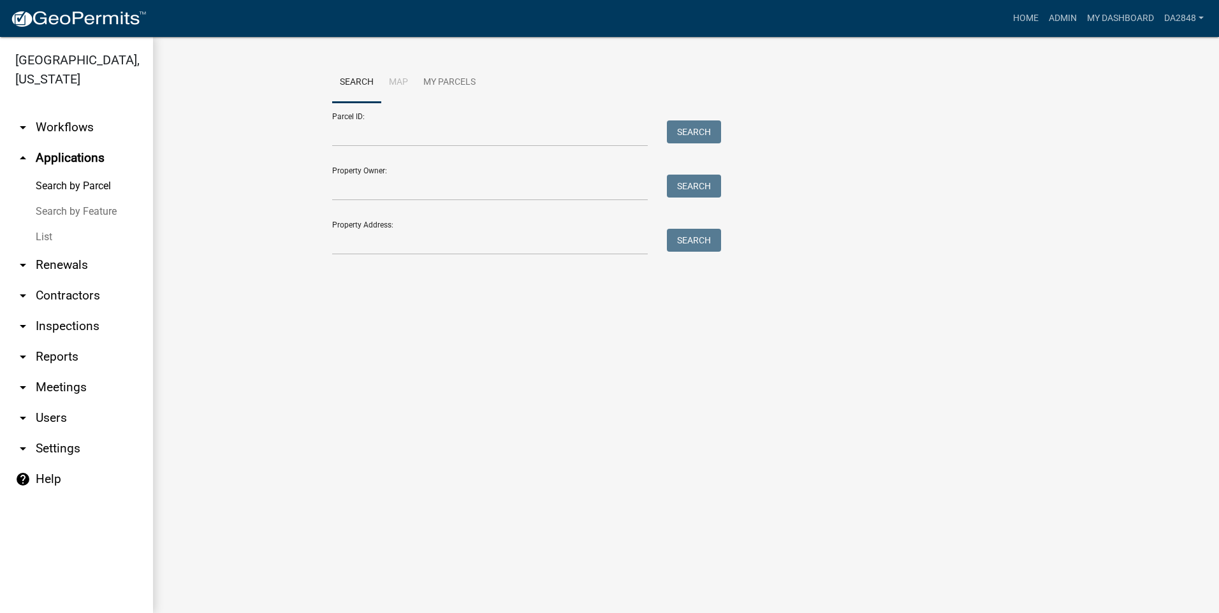
click at [42, 236] on link "List" at bounding box center [76, 237] width 153 height 26
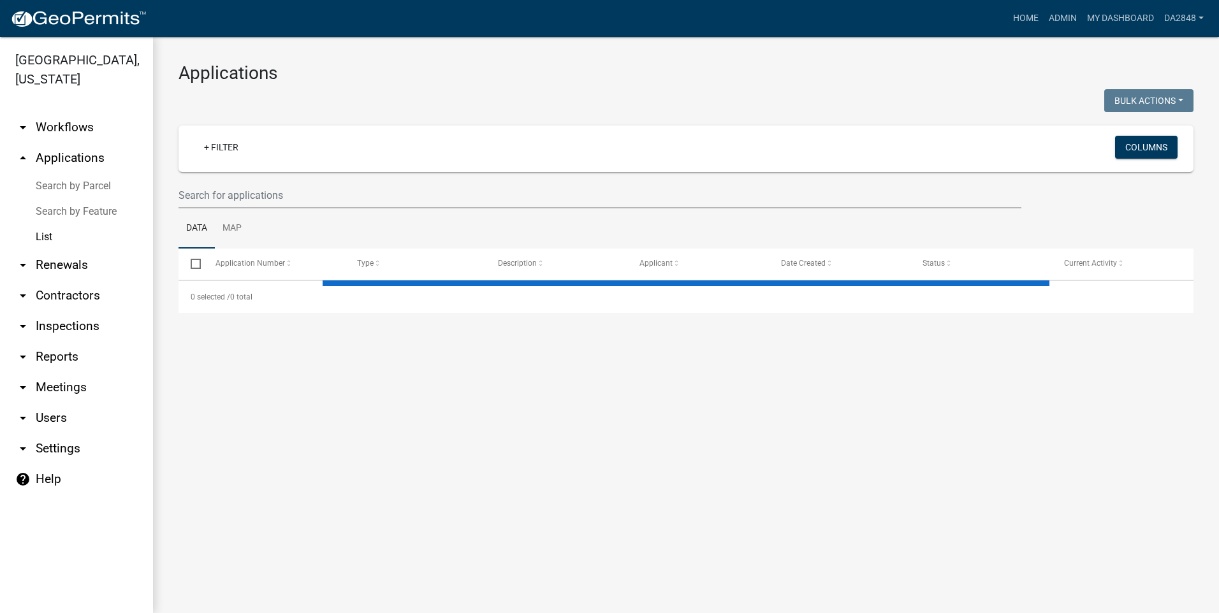
select select "3: 100"
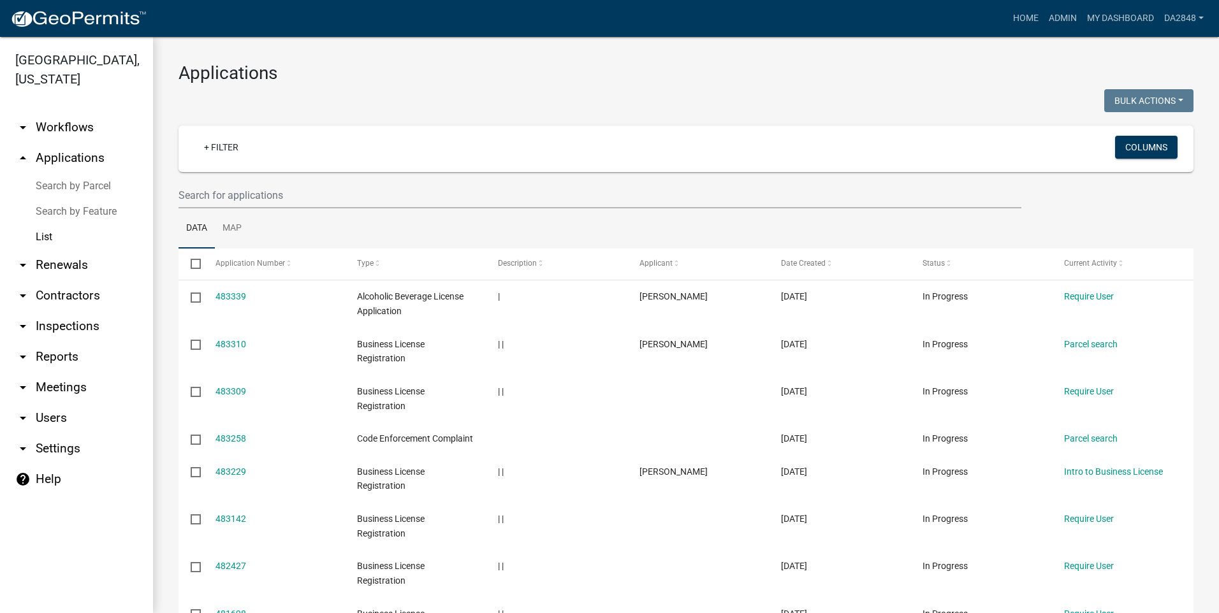
click at [22, 159] on icon "arrow_drop_up" at bounding box center [22, 157] width 15 height 15
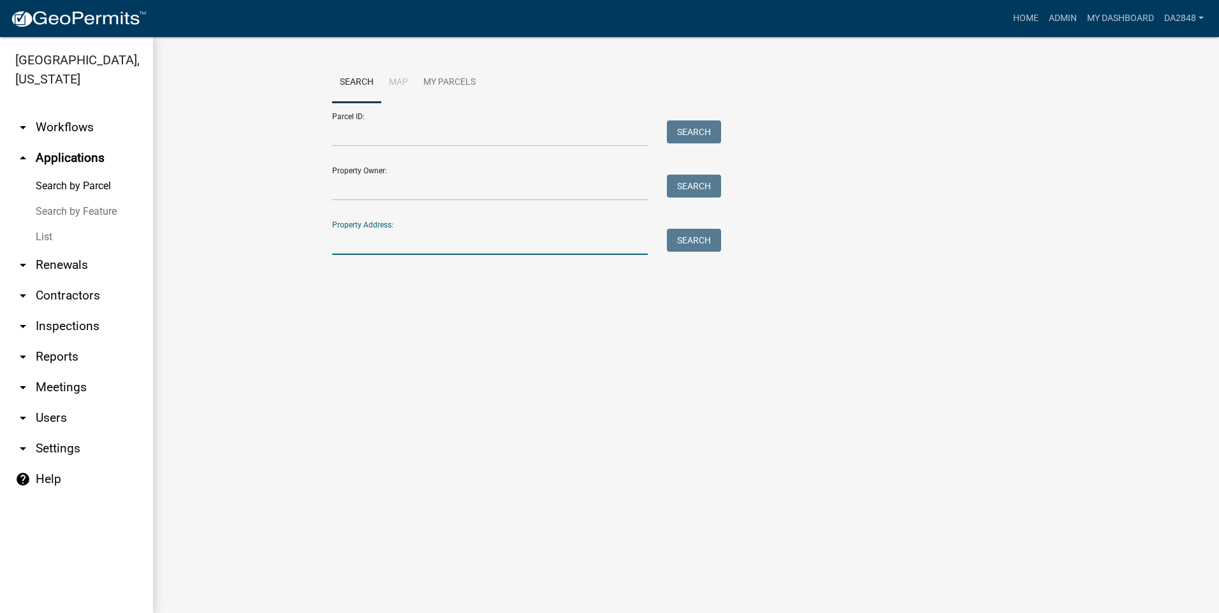
click at [421, 255] on input "Property Address:" at bounding box center [490, 242] width 316 height 26
type input "222 clubhouse"
click at [689, 242] on button "Search" at bounding box center [694, 240] width 54 height 23
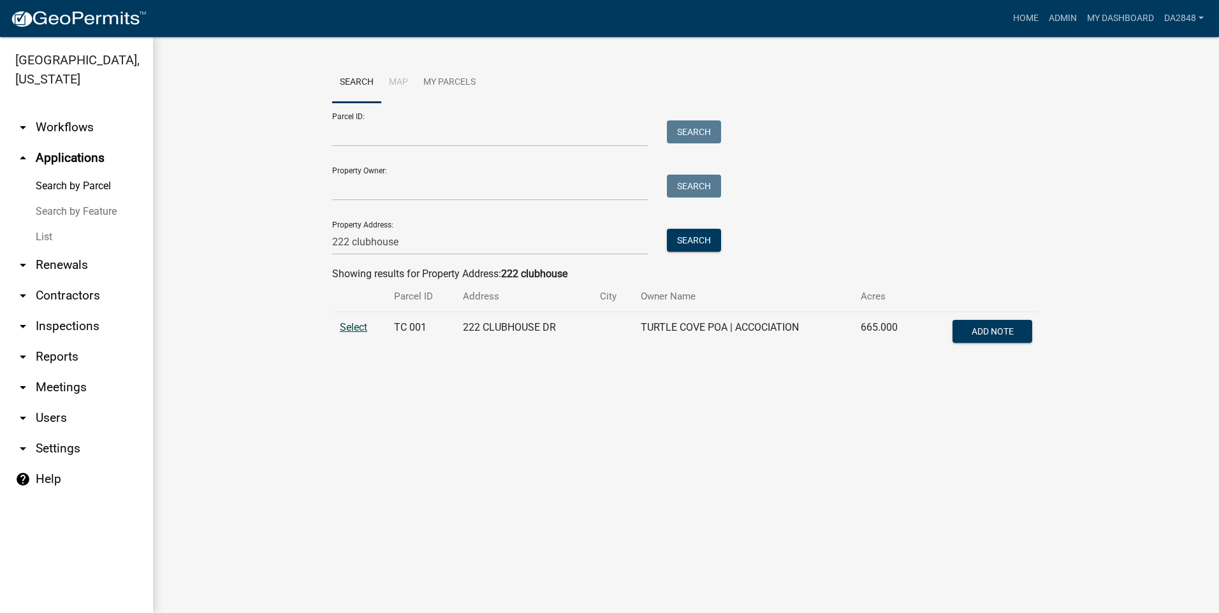
click at [354, 328] on span "Select" at bounding box center [353, 327] width 27 height 12
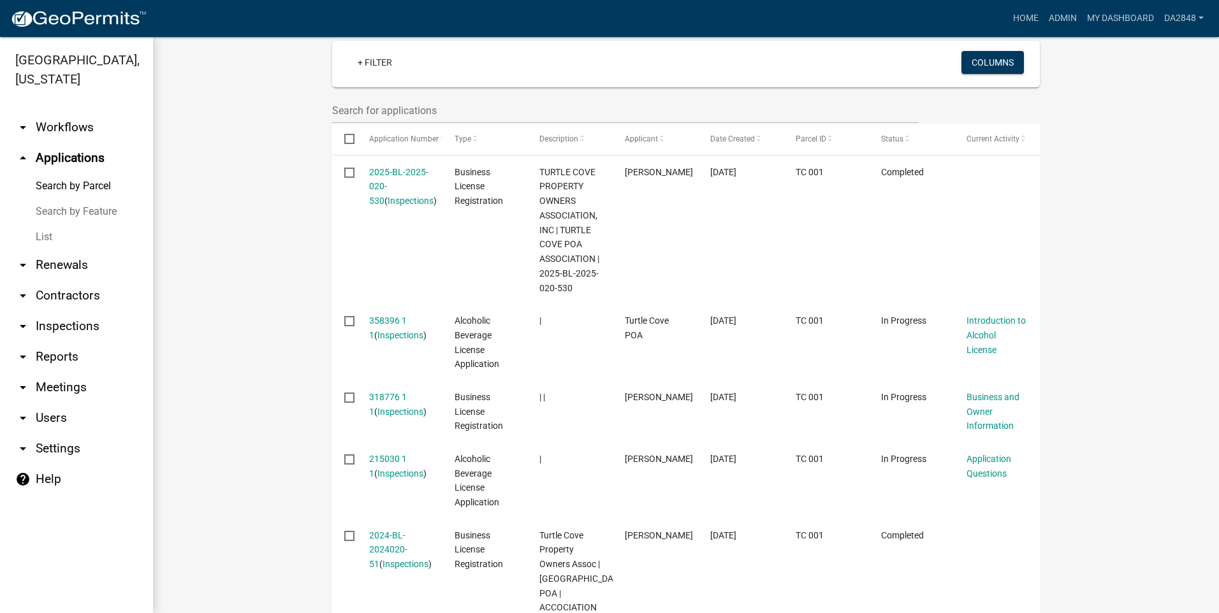
scroll to position [272, 0]
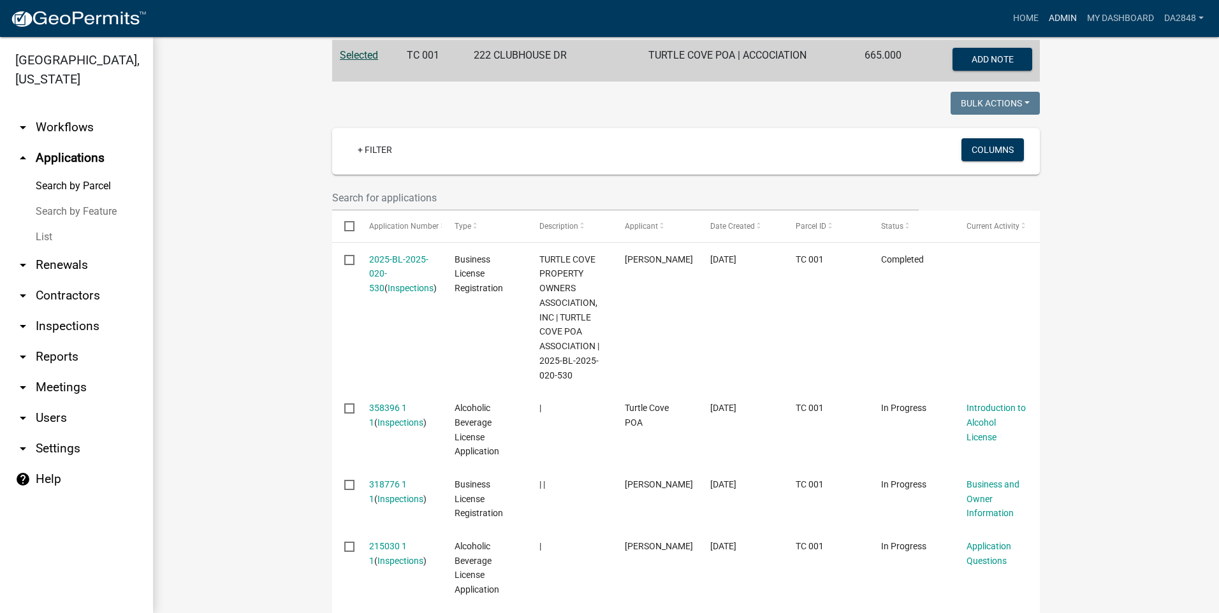
click at [1072, 18] on link "Admin" at bounding box center [1063, 18] width 38 height 24
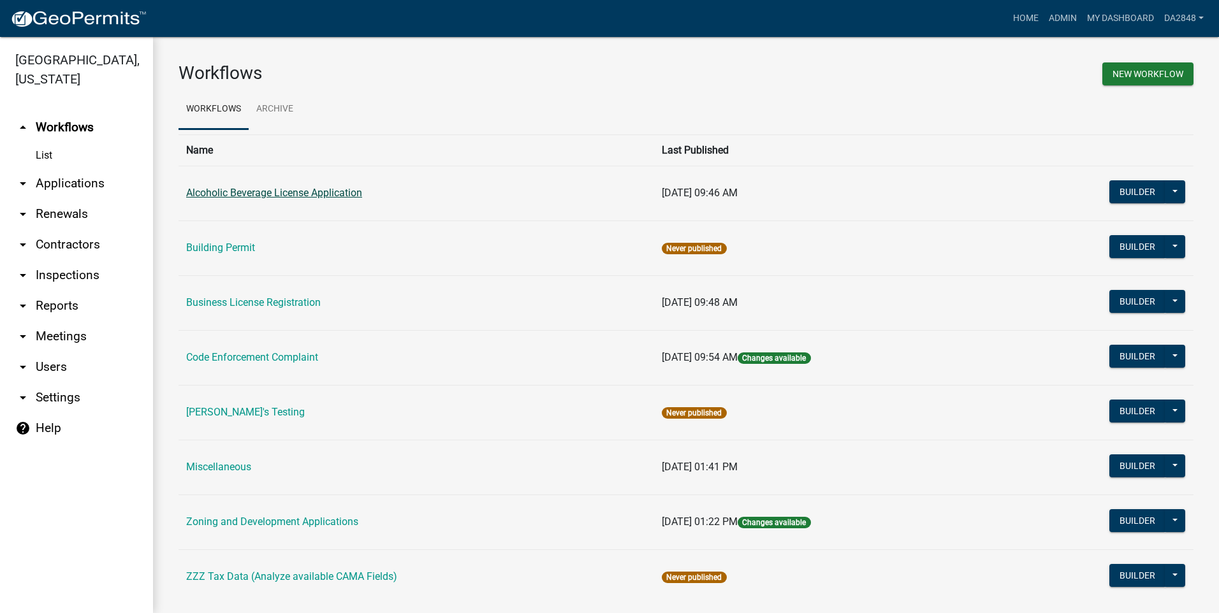
click at [256, 194] on link "Alcoholic Beverage License Application" at bounding box center [274, 193] width 176 height 12
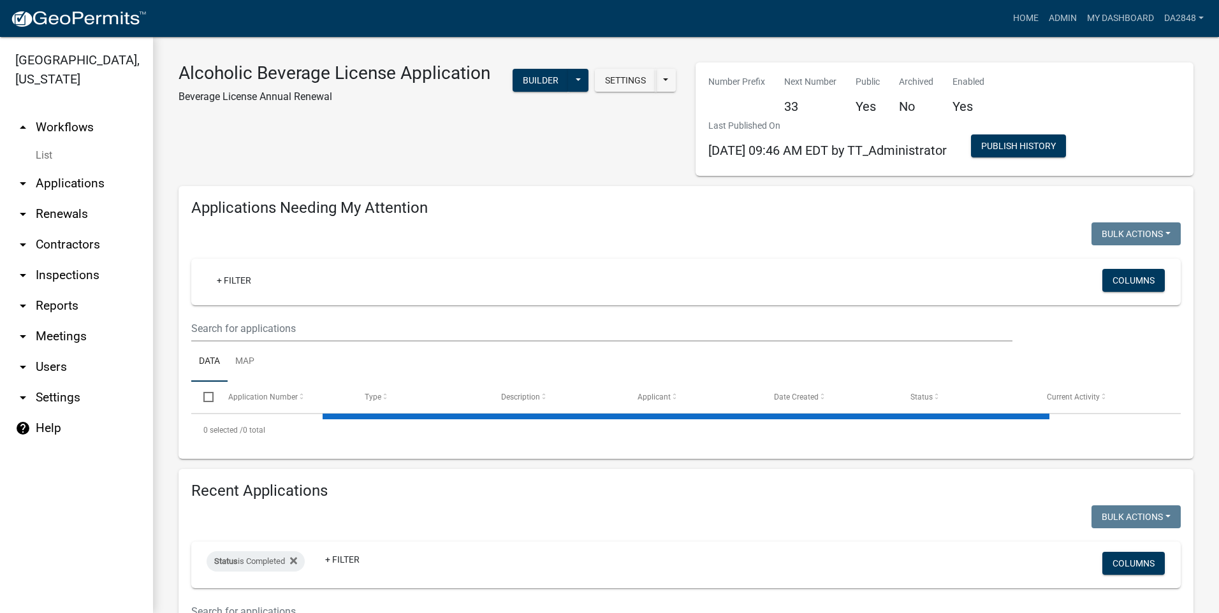
select select "1: 25"
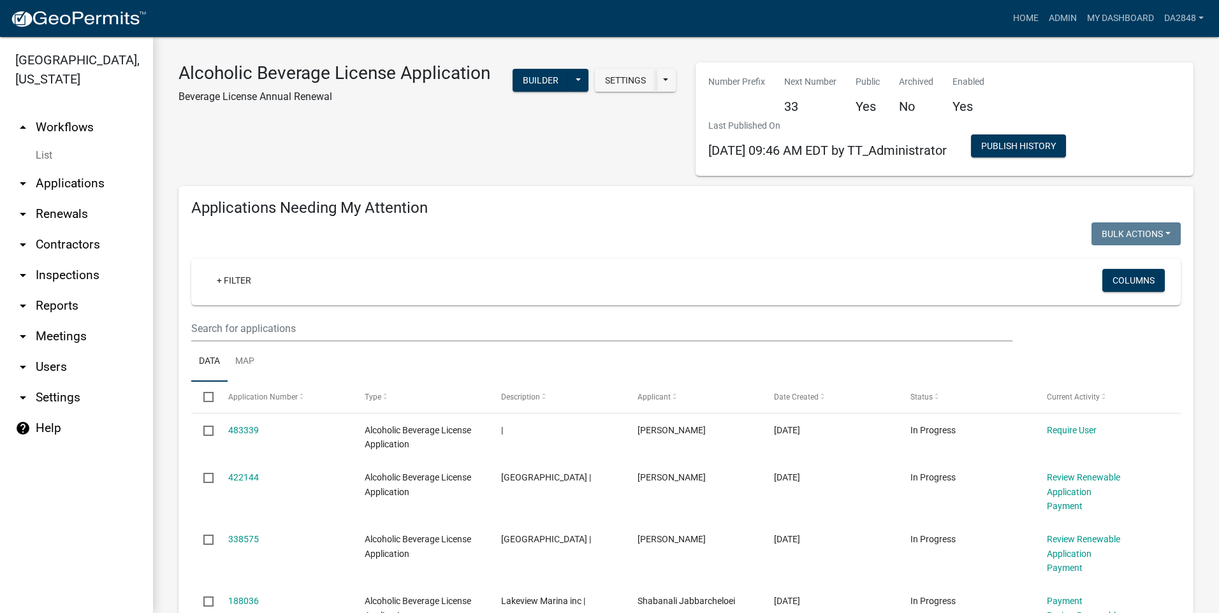
select select "2: 50"
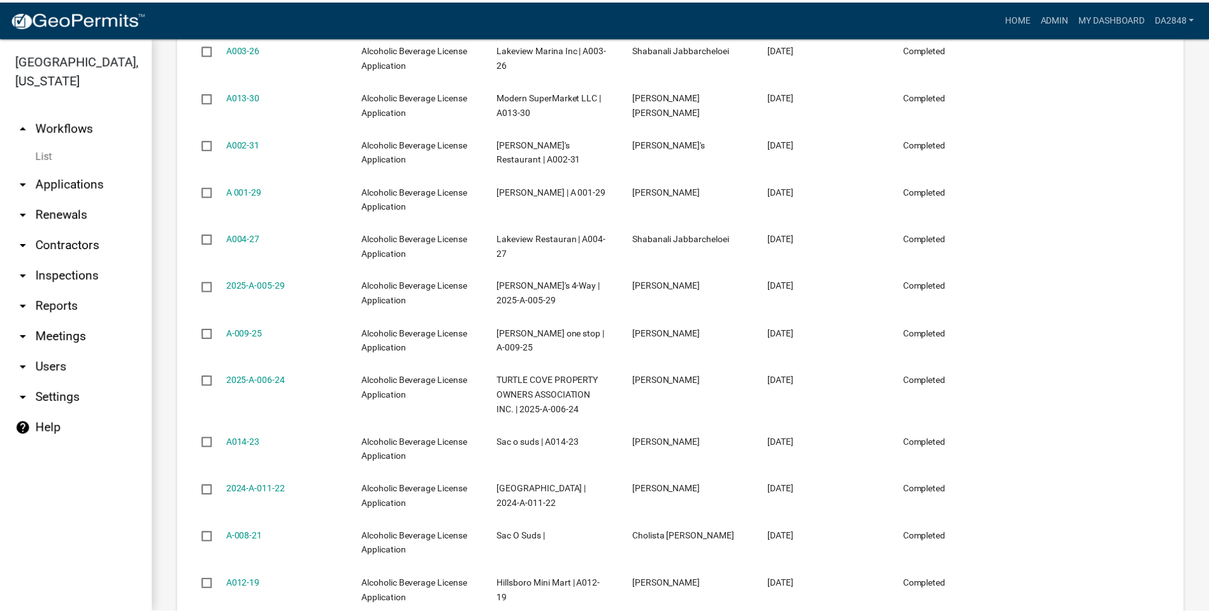
scroll to position [1020, 0]
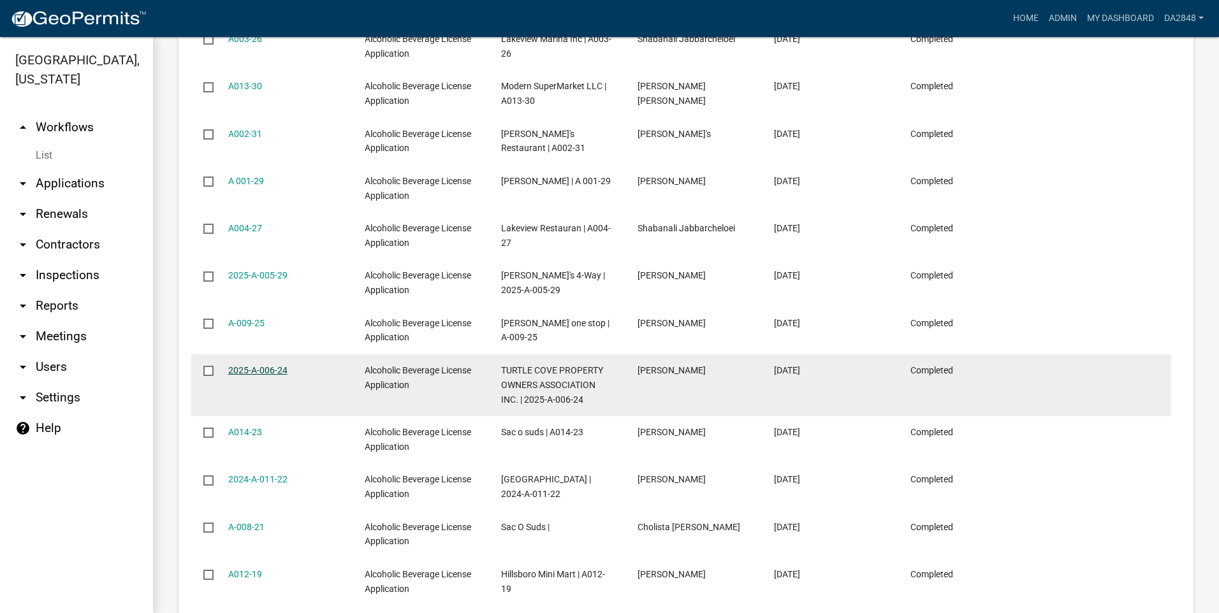
click at [266, 373] on link "2025-A-006-24" at bounding box center [257, 370] width 59 height 10
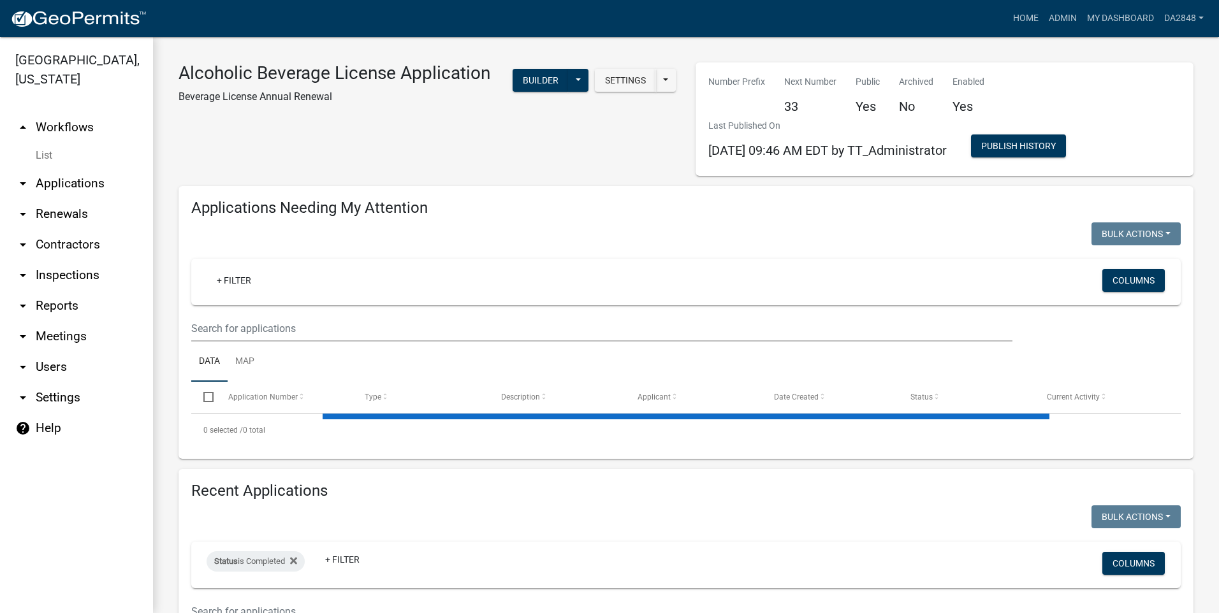
select select "1: 25"
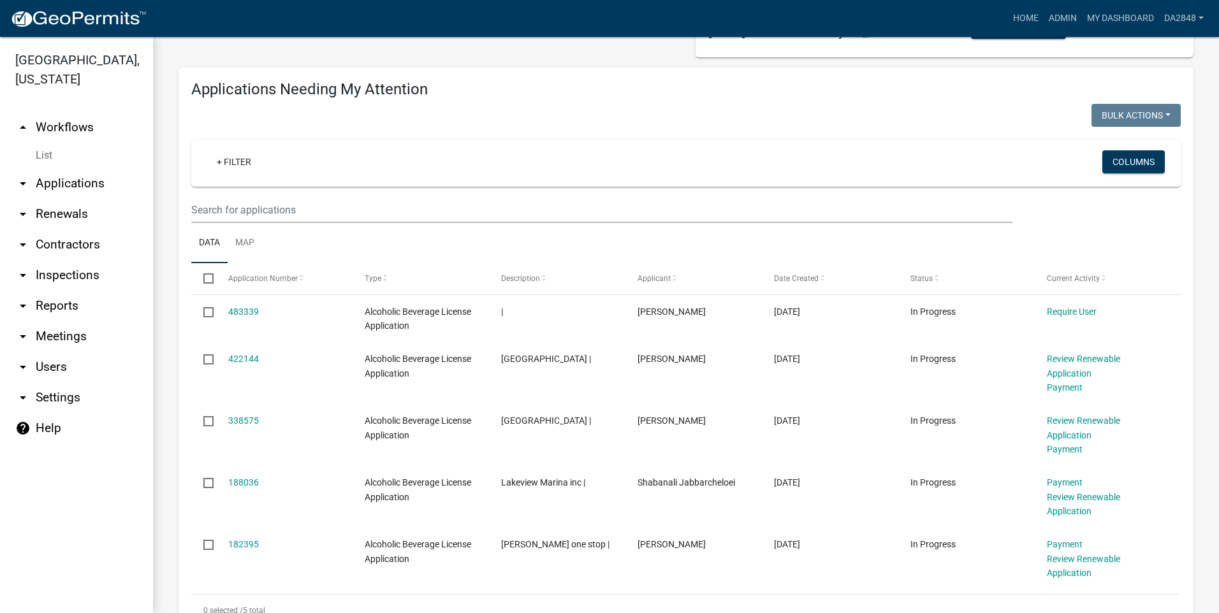
scroll to position [255, 0]
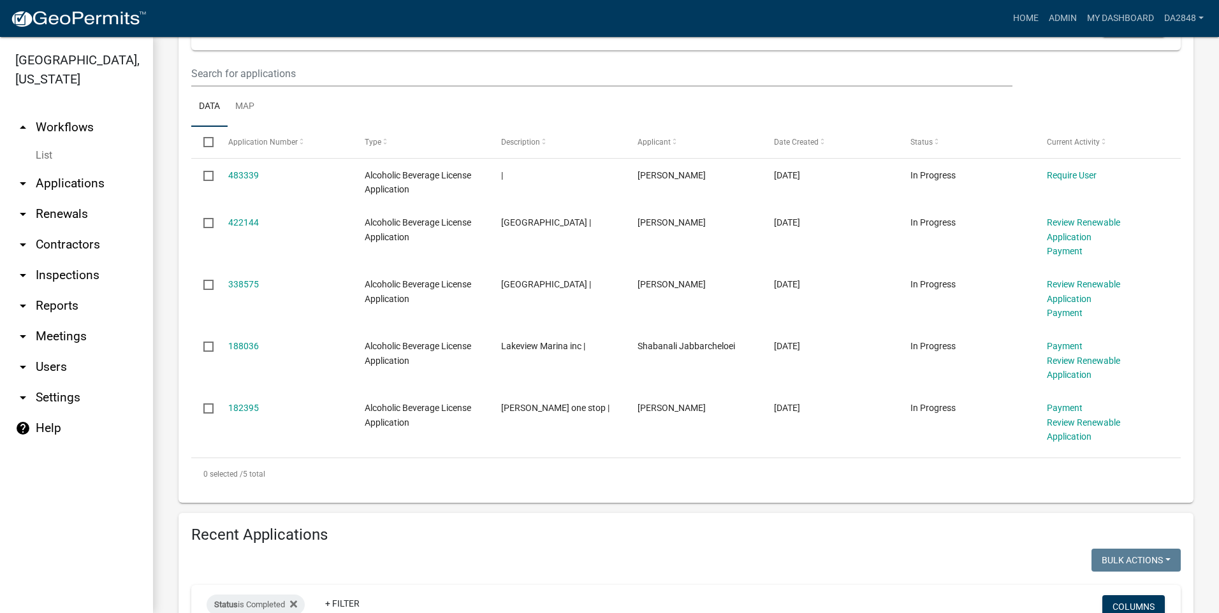
select select "2: 50"
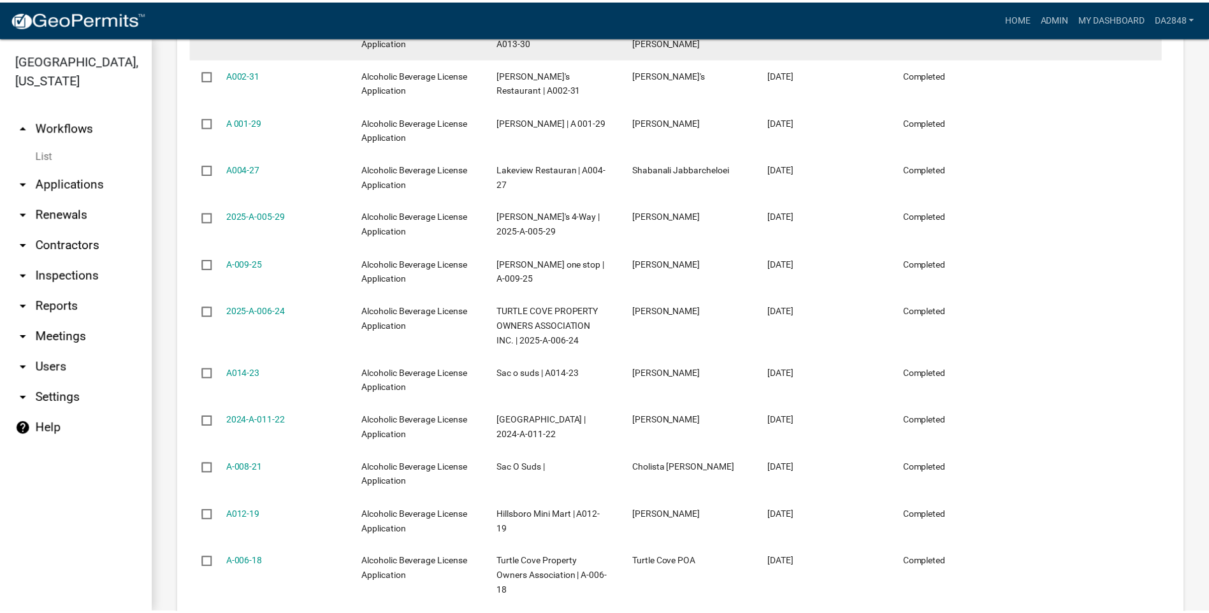
scroll to position [1084, 0]
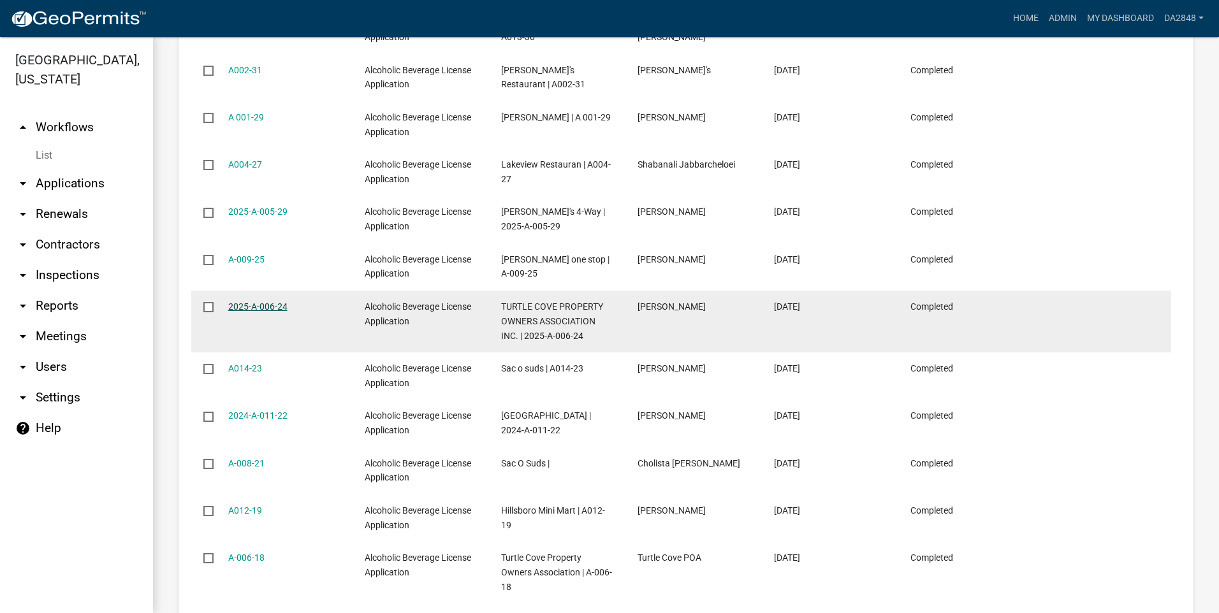
click at [266, 302] on link "2025-A-006-24" at bounding box center [257, 307] width 59 height 10
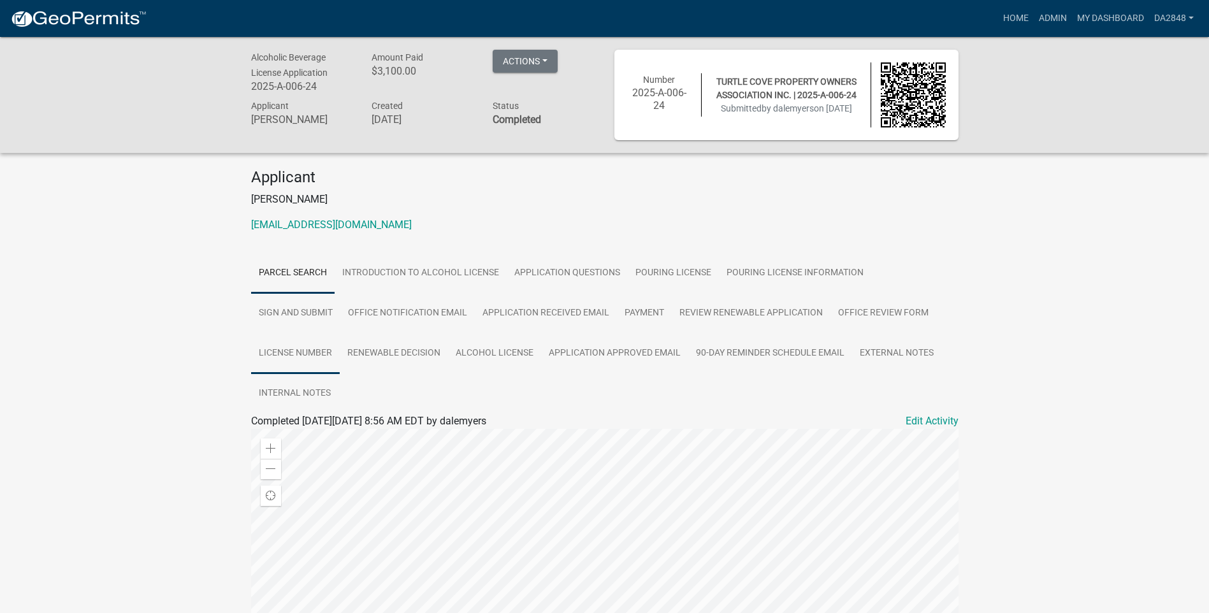
click at [340, 333] on link "License Number" at bounding box center [295, 353] width 89 height 41
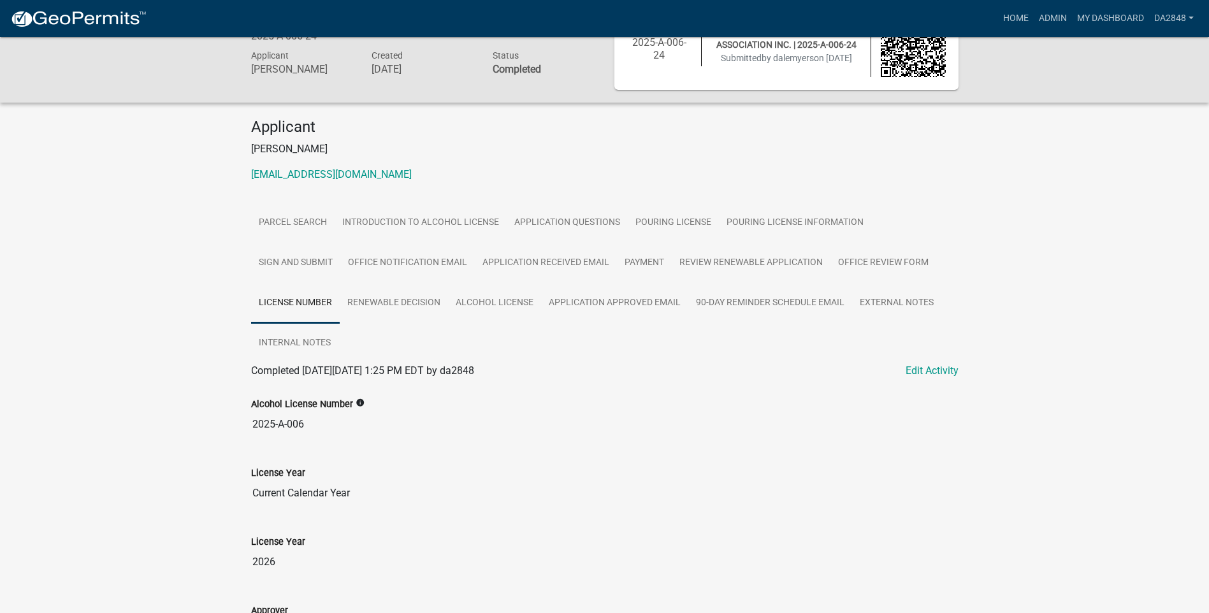
scroll to position [46, 0]
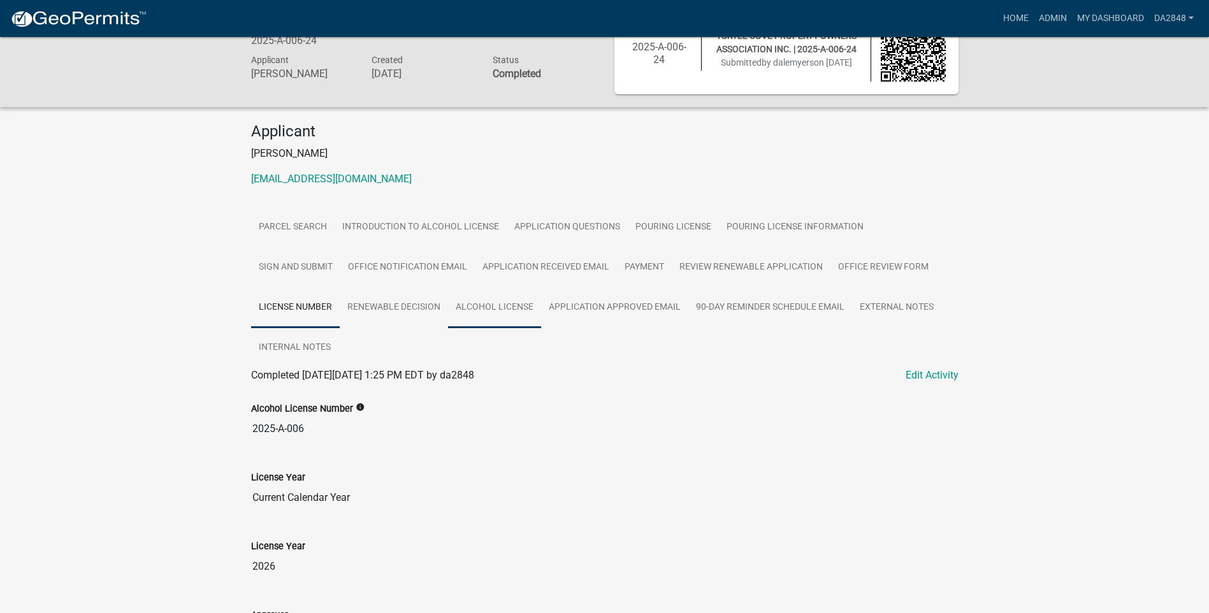
click at [448, 309] on link "Alcohol License" at bounding box center [494, 308] width 93 height 41
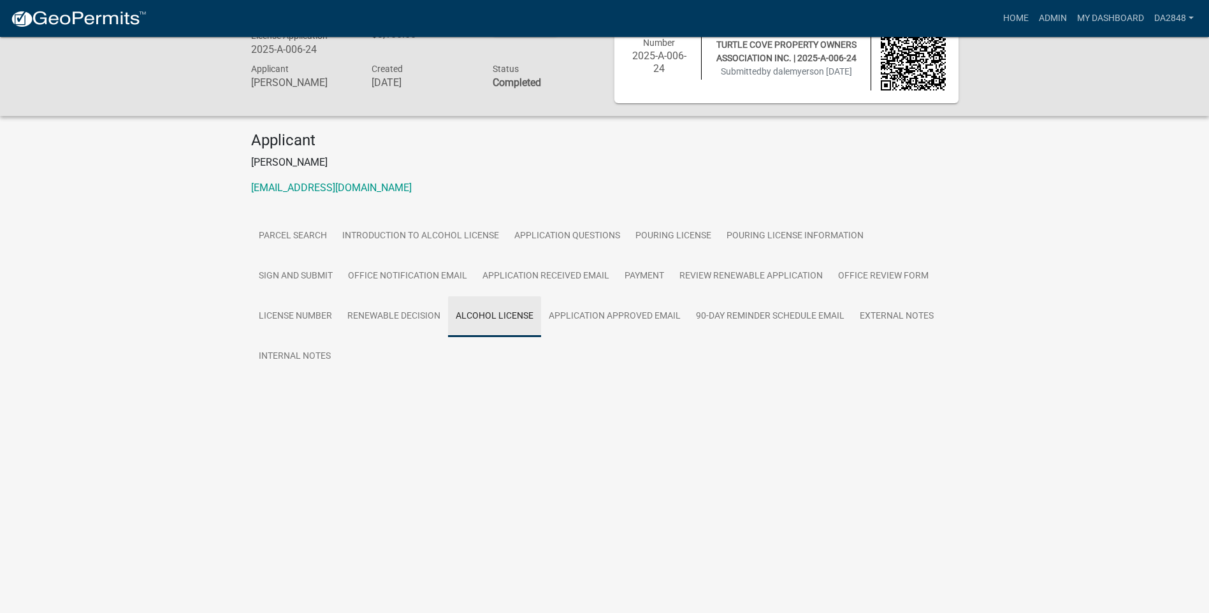
scroll to position [37, 0]
click at [298, 393] on link "Alcohol License" at bounding box center [286, 399] width 71 height 12
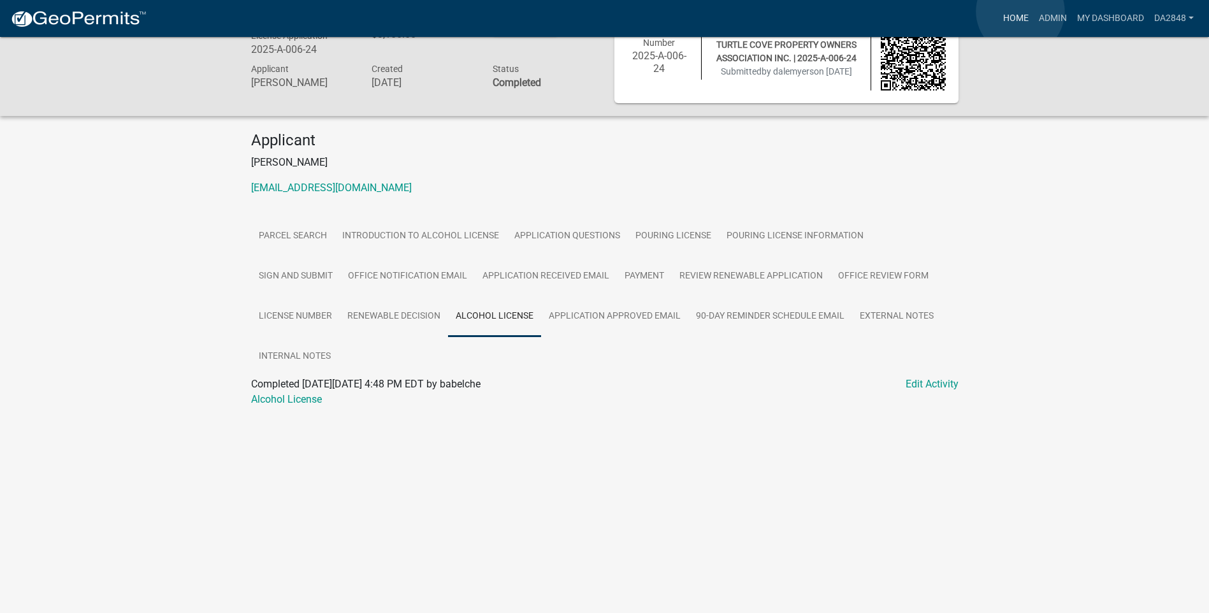
click at [1021, 11] on link "Home" at bounding box center [1016, 18] width 36 height 24
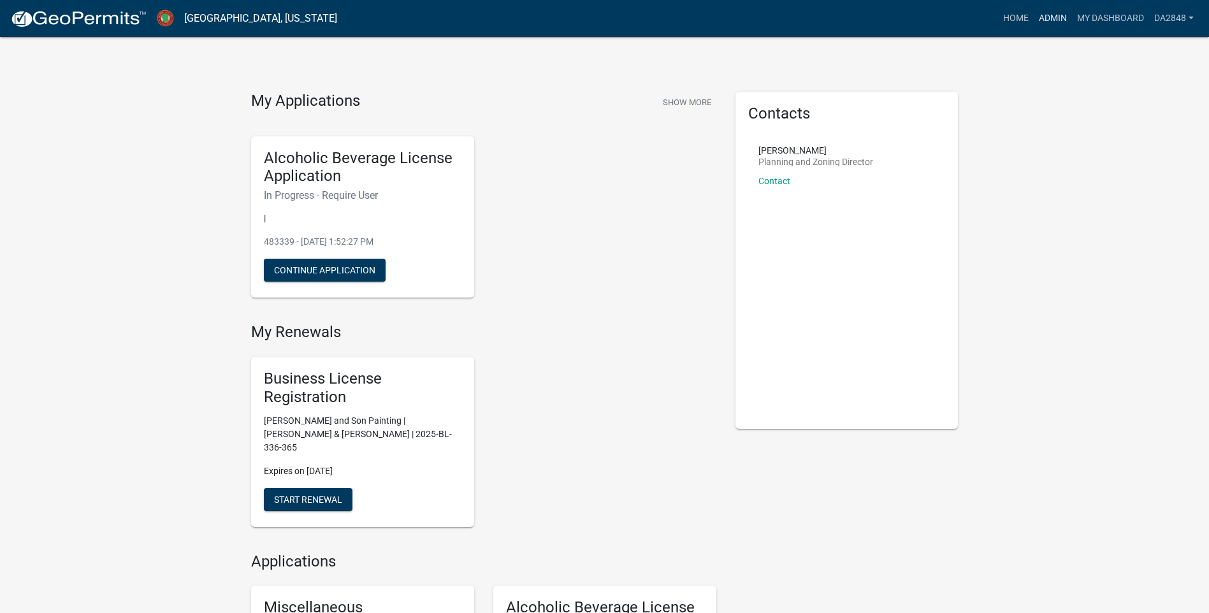
click at [1059, 16] on link "Admin" at bounding box center [1053, 18] width 38 height 24
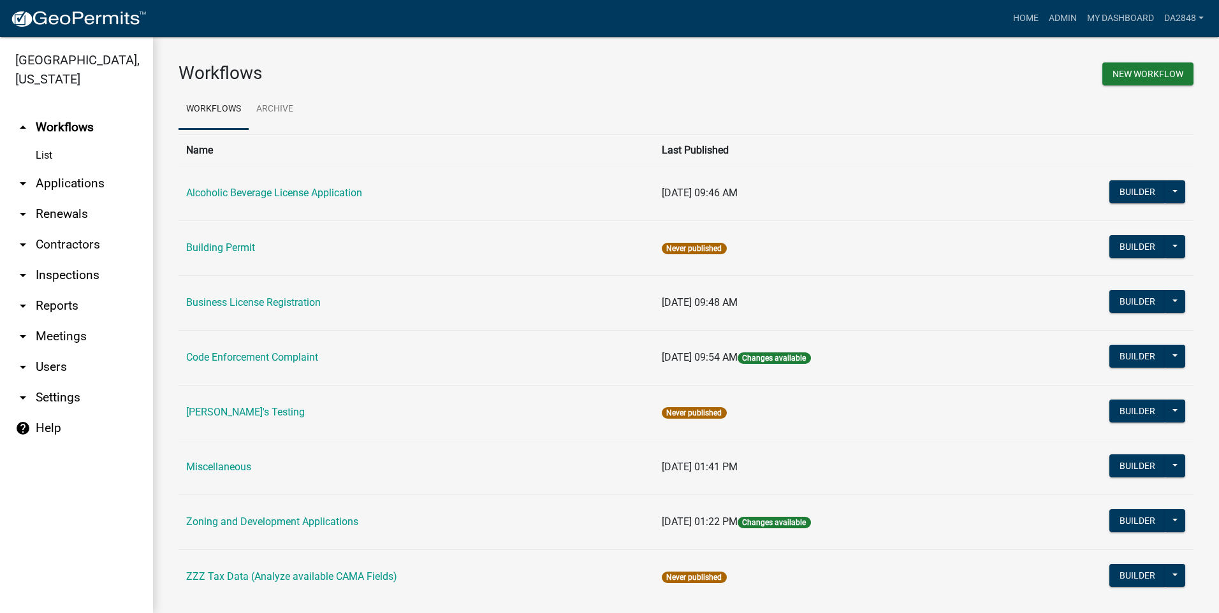
click at [23, 180] on icon "arrow_drop_down" at bounding box center [22, 183] width 15 height 15
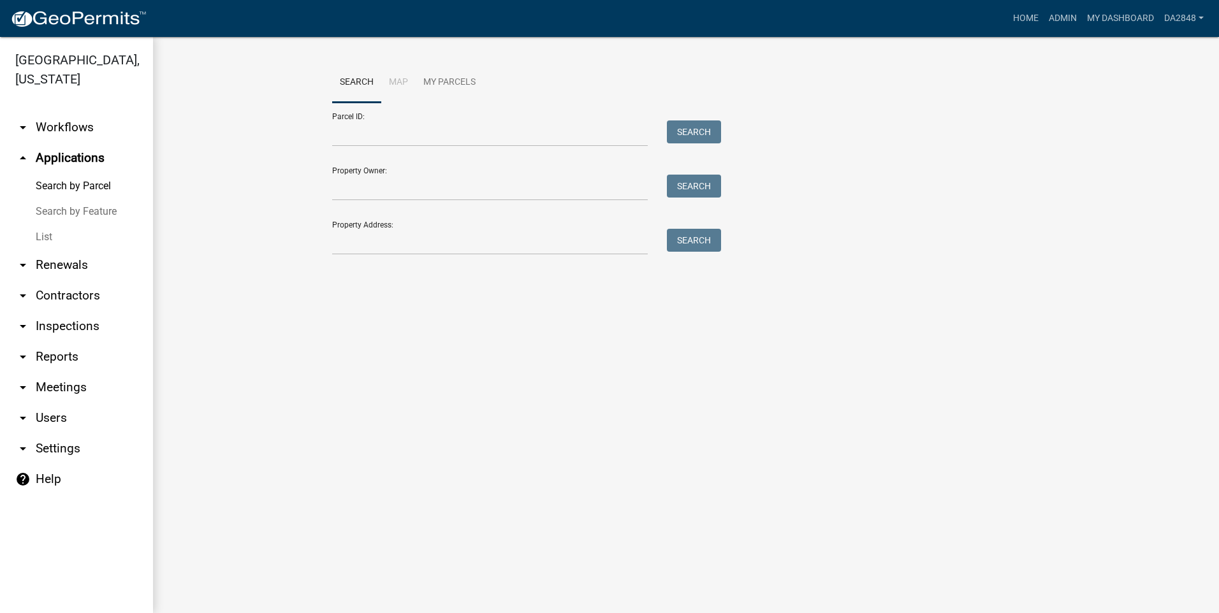
click at [404, 228] on div "Property Address: Search" at bounding box center [523, 233] width 383 height 44
click at [402, 244] on input "Property Address:" at bounding box center [490, 242] width 316 height 26
type input "222 clubhouse"
click at [711, 248] on button "Search" at bounding box center [694, 240] width 54 height 23
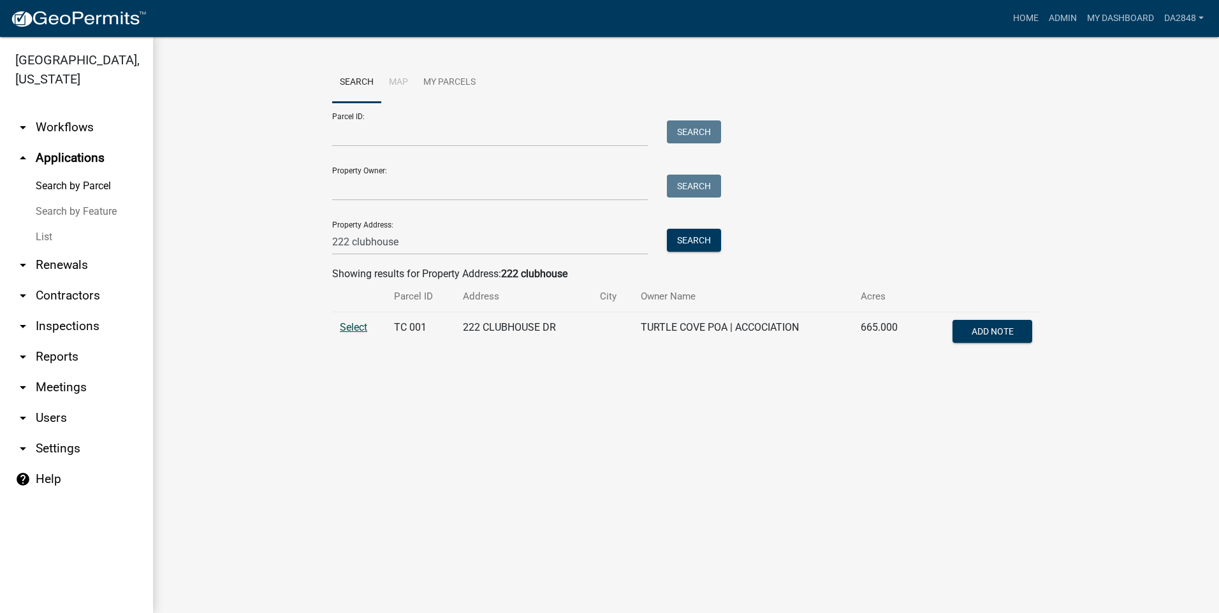
click at [344, 323] on span "Select" at bounding box center [353, 327] width 27 height 12
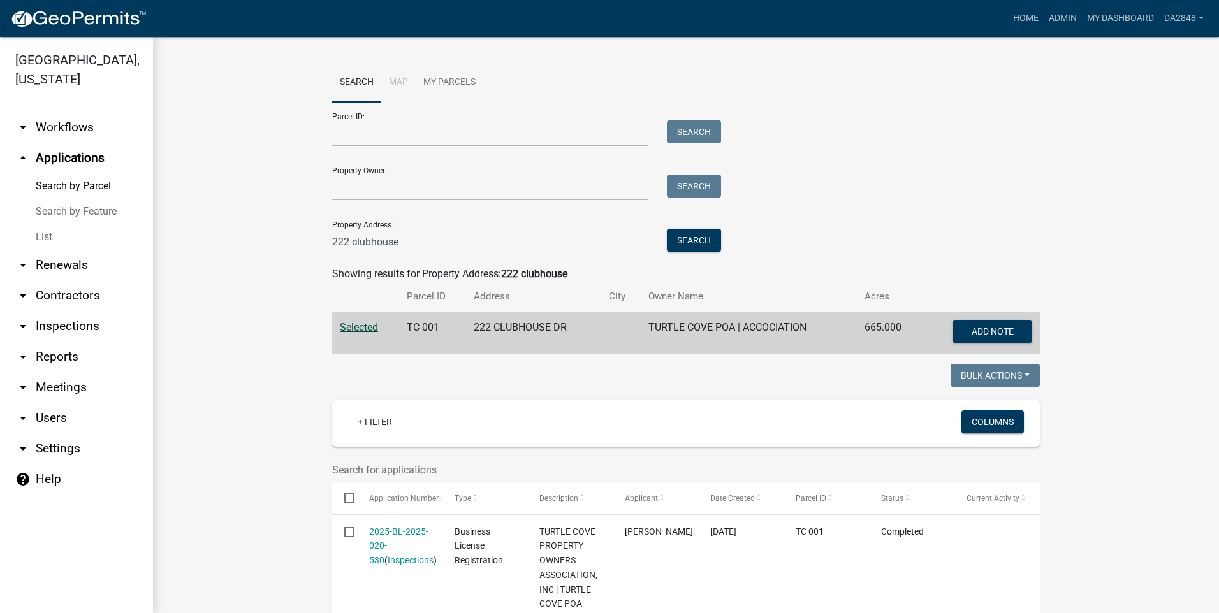
click at [49, 128] on link "arrow_drop_down Workflows" at bounding box center [76, 127] width 153 height 31
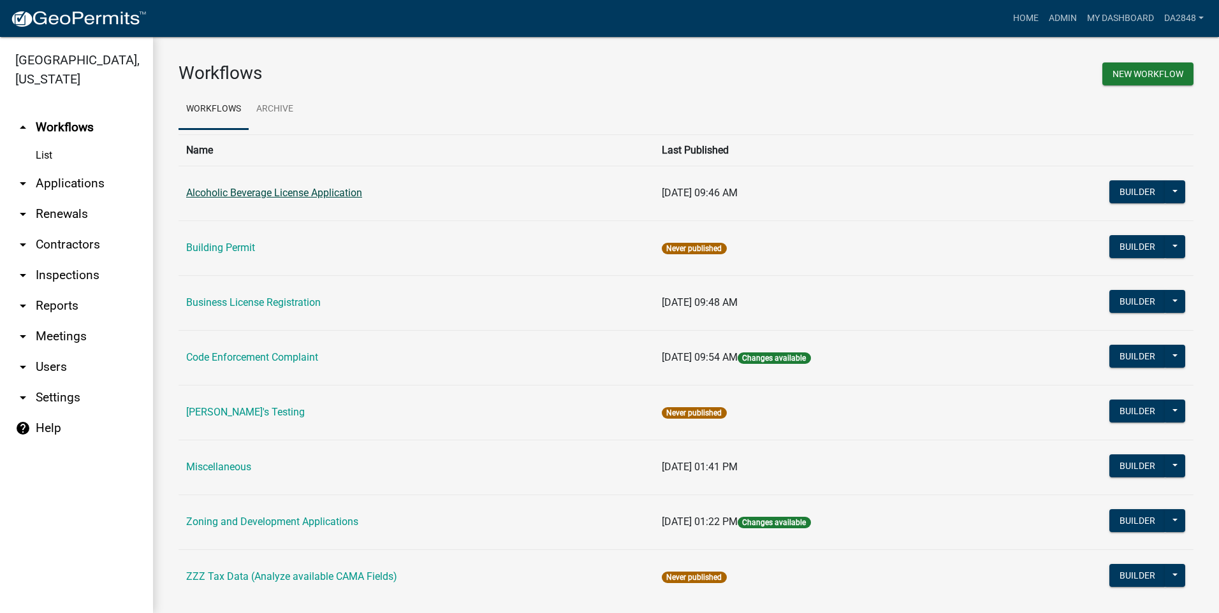
click at [321, 194] on link "Alcoholic Beverage License Application" at bounding box center [274, 193] width 176 height 12
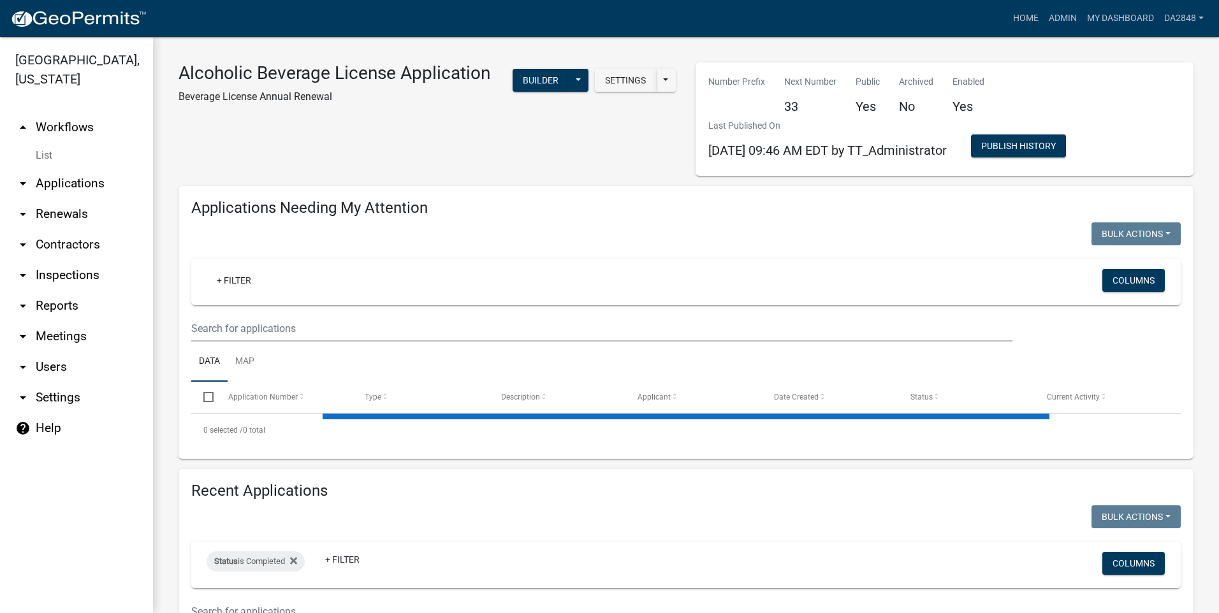
select select "1: 25"
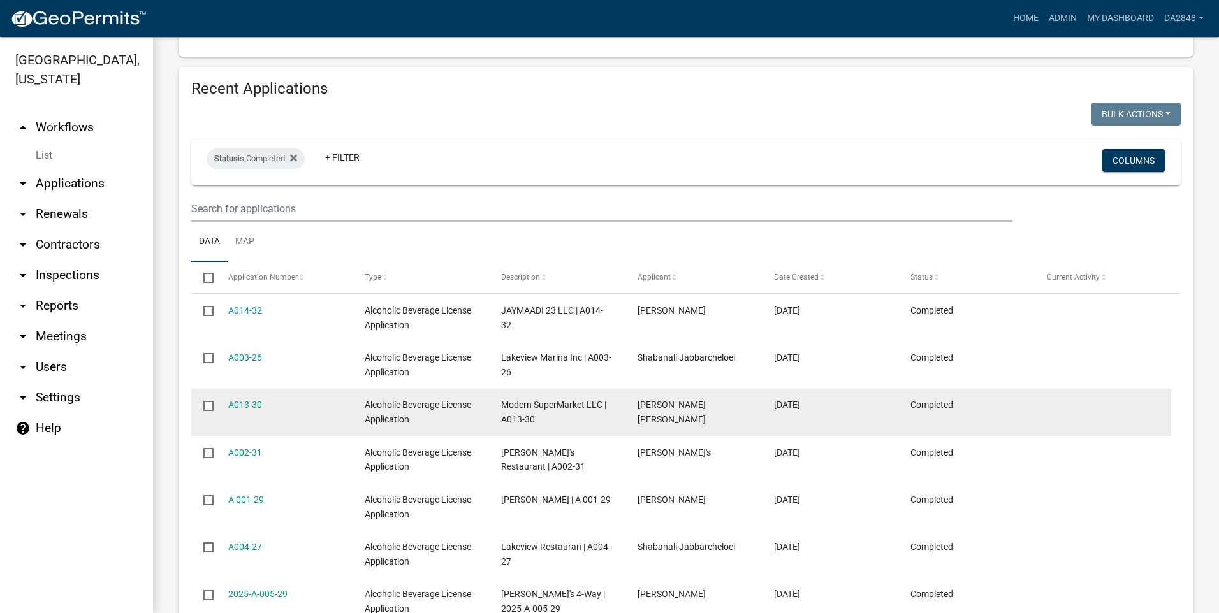
scroll to position [765, 0]
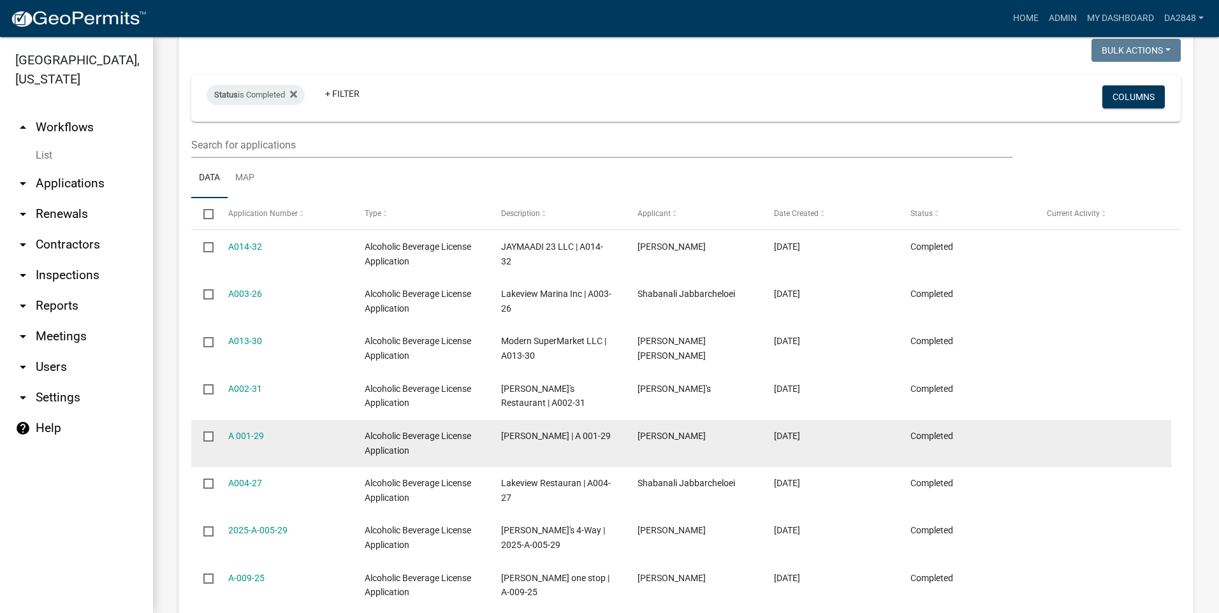
select select "2: 50"
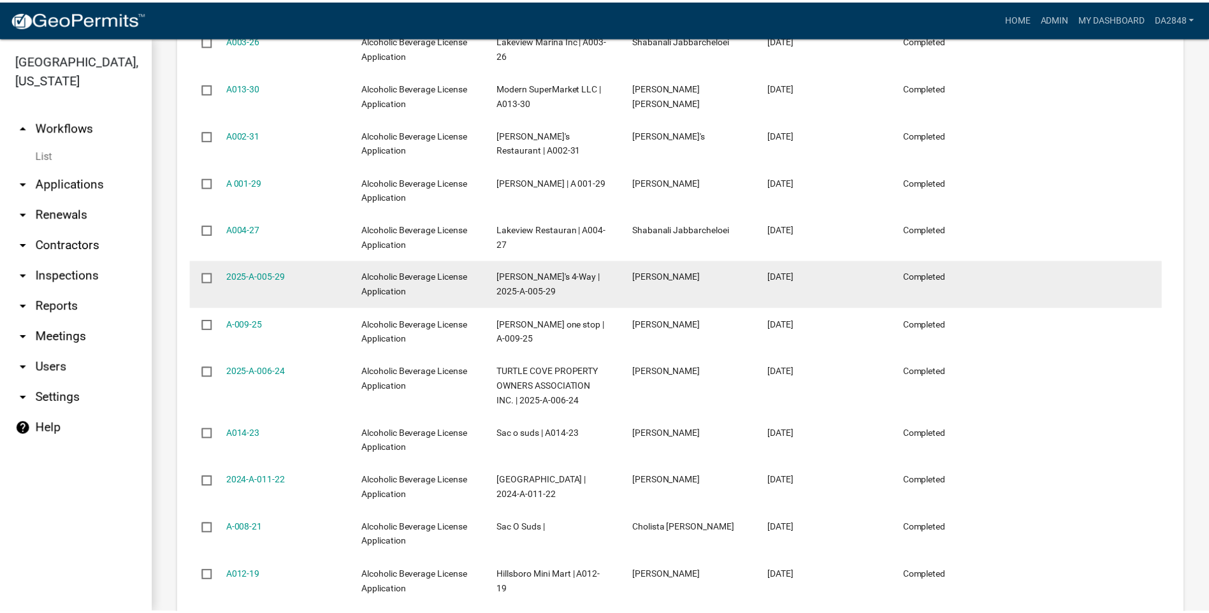
scroll to position [1020, 0]
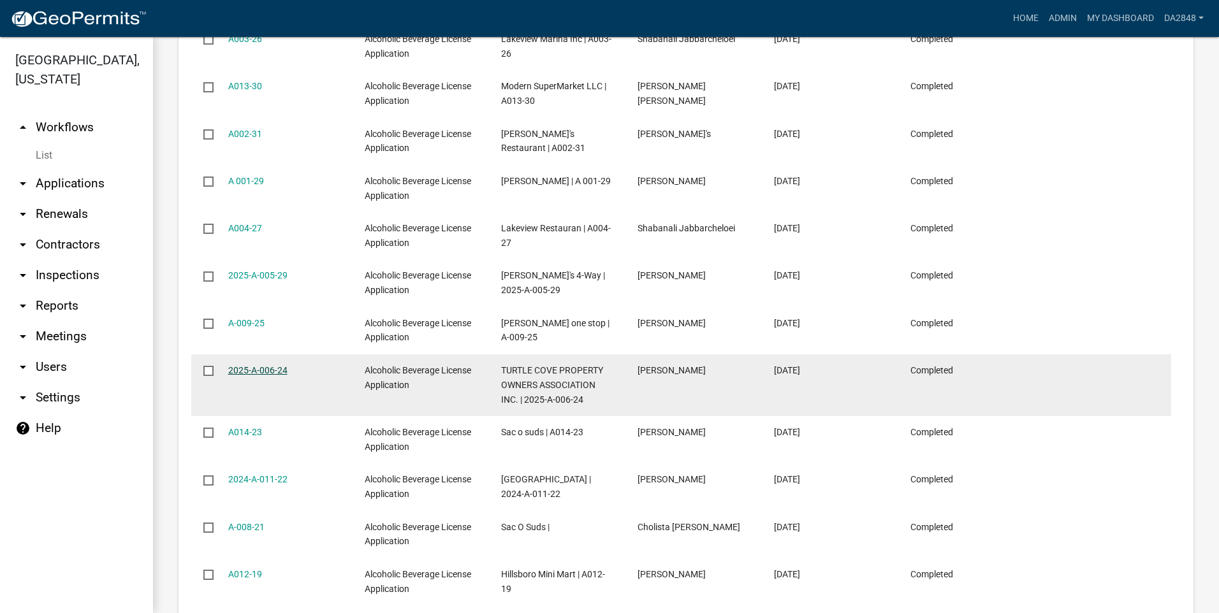
click at [245, 367] on link "2025-A-006-24" at bounding box center [257, 370] width 59 height 10
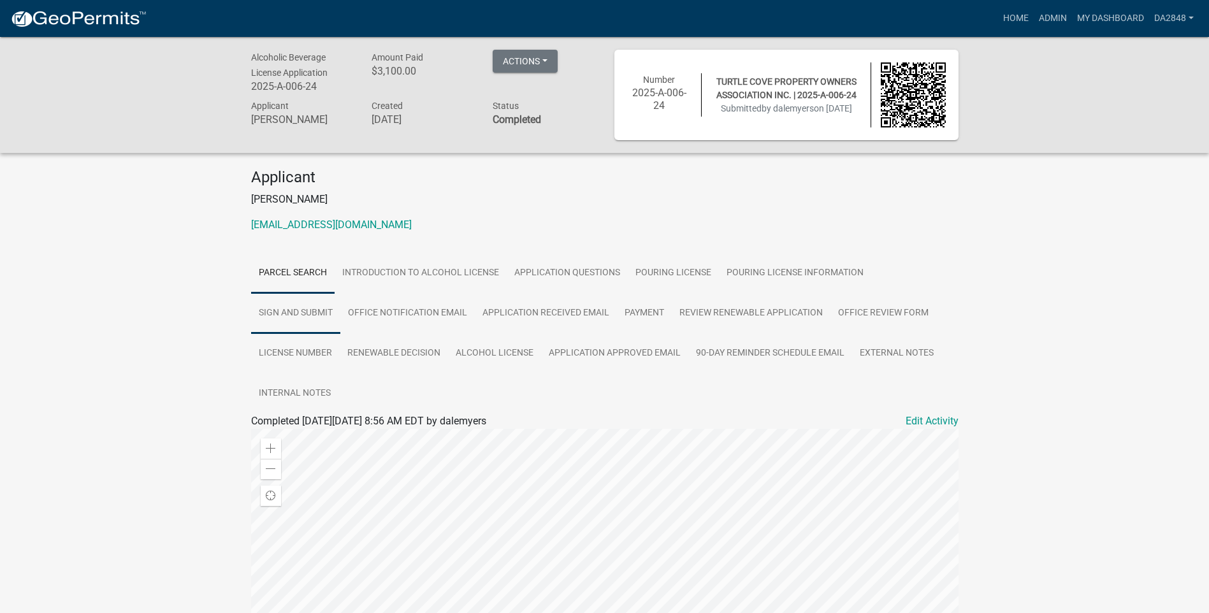
click at [340, 293] on link "Sign and Submit" at bounding box center [295, 313] width 89 height 41
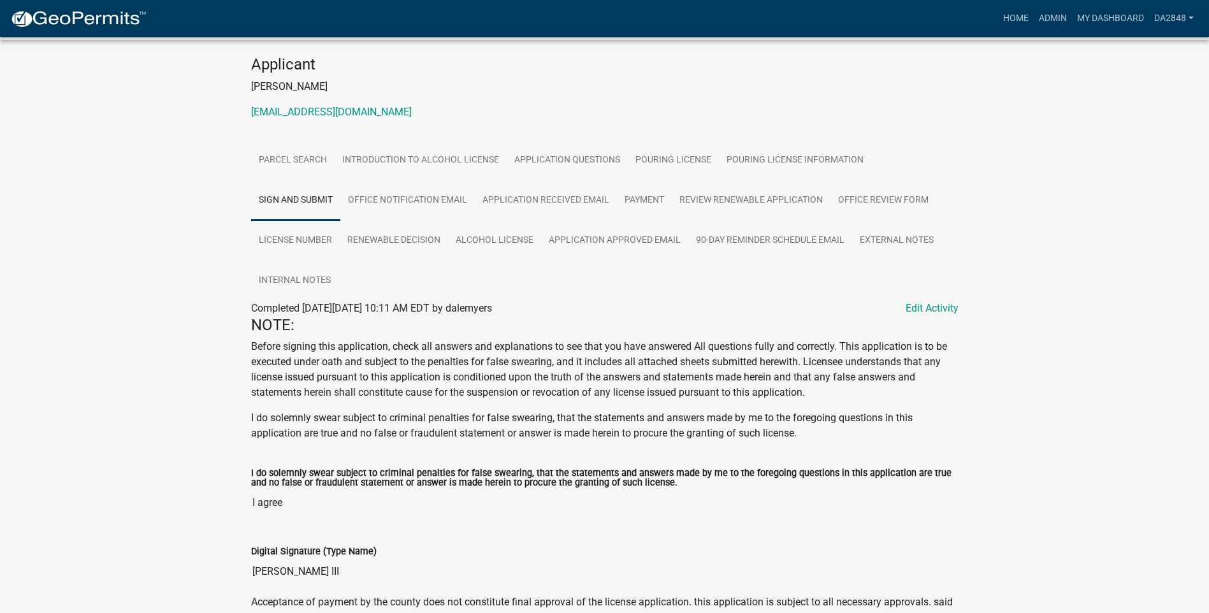
scroll to position [96, 0]
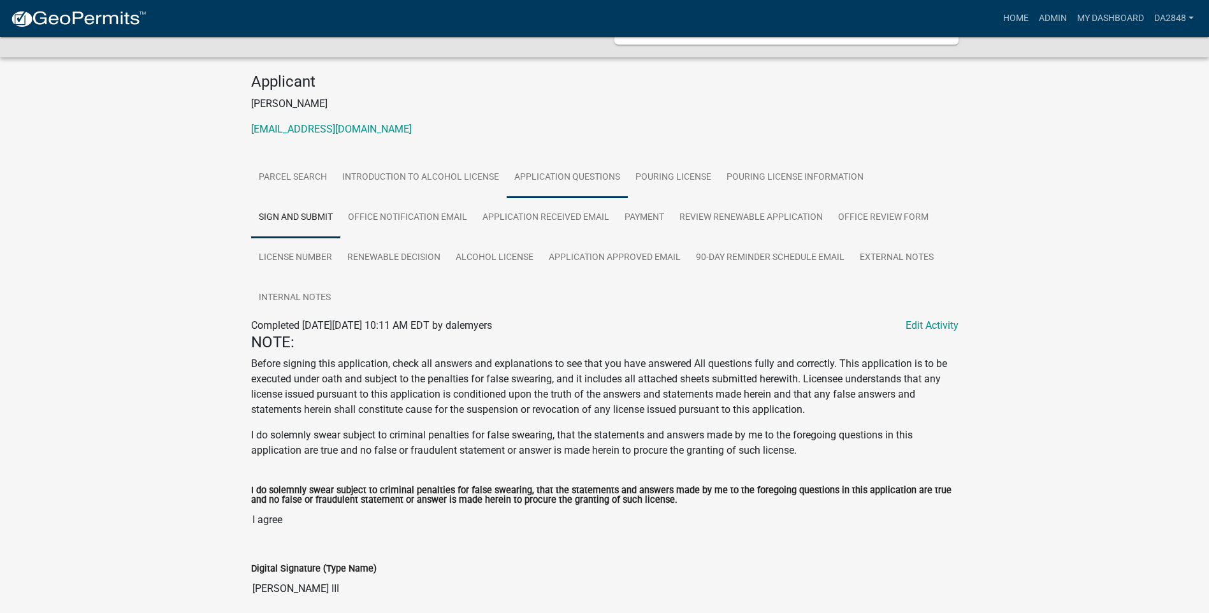
click at [581, 175] on link "Application Questions" at bounding box center [567, 177] width 121 height 41
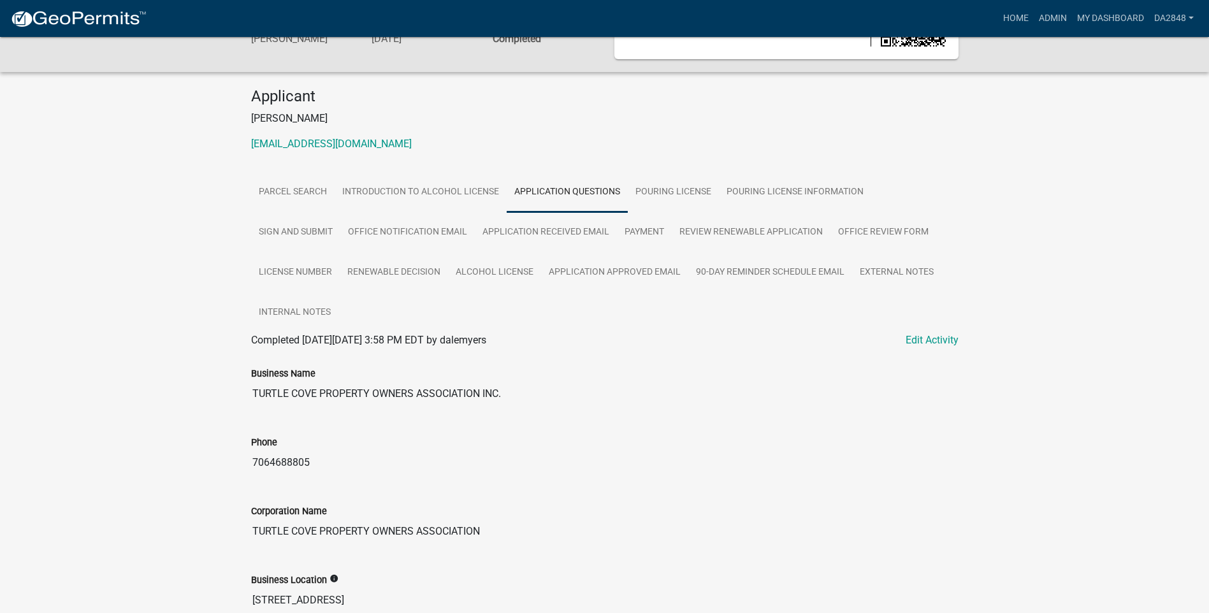
scroll to position [101, 0]
